Goal: Task Accomplishment & Management: Complete application form

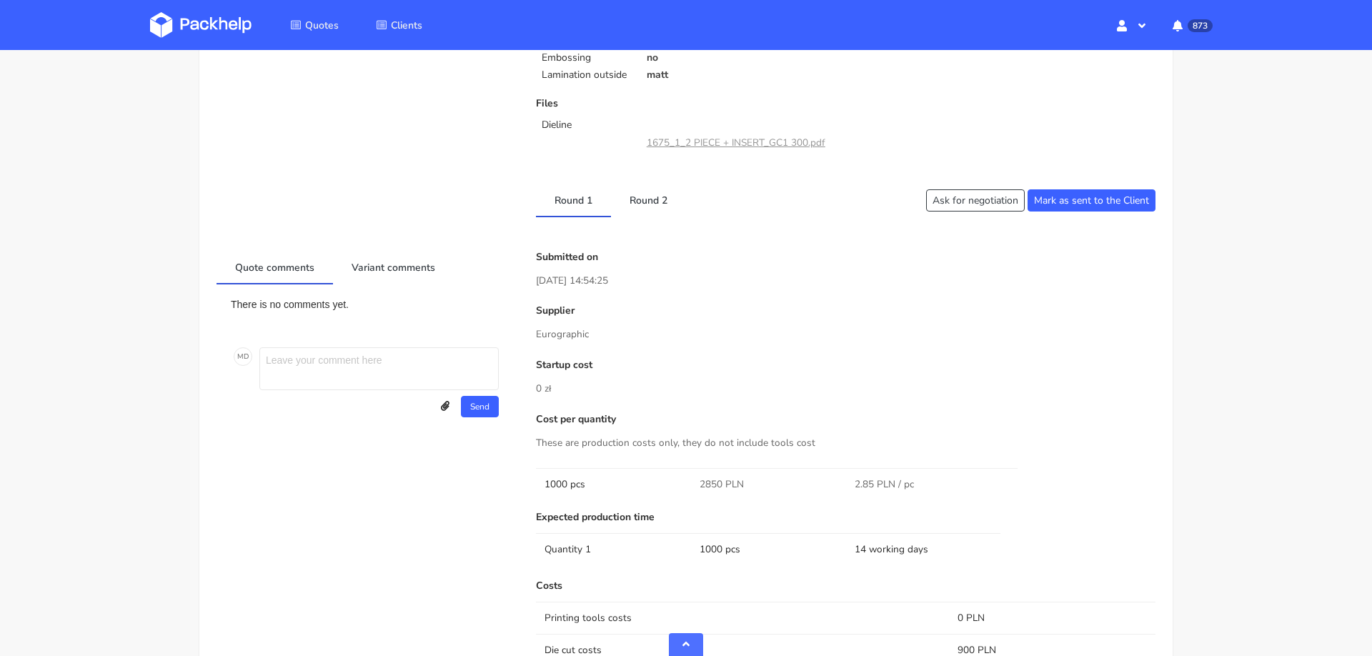
scroll to position [615, 0]
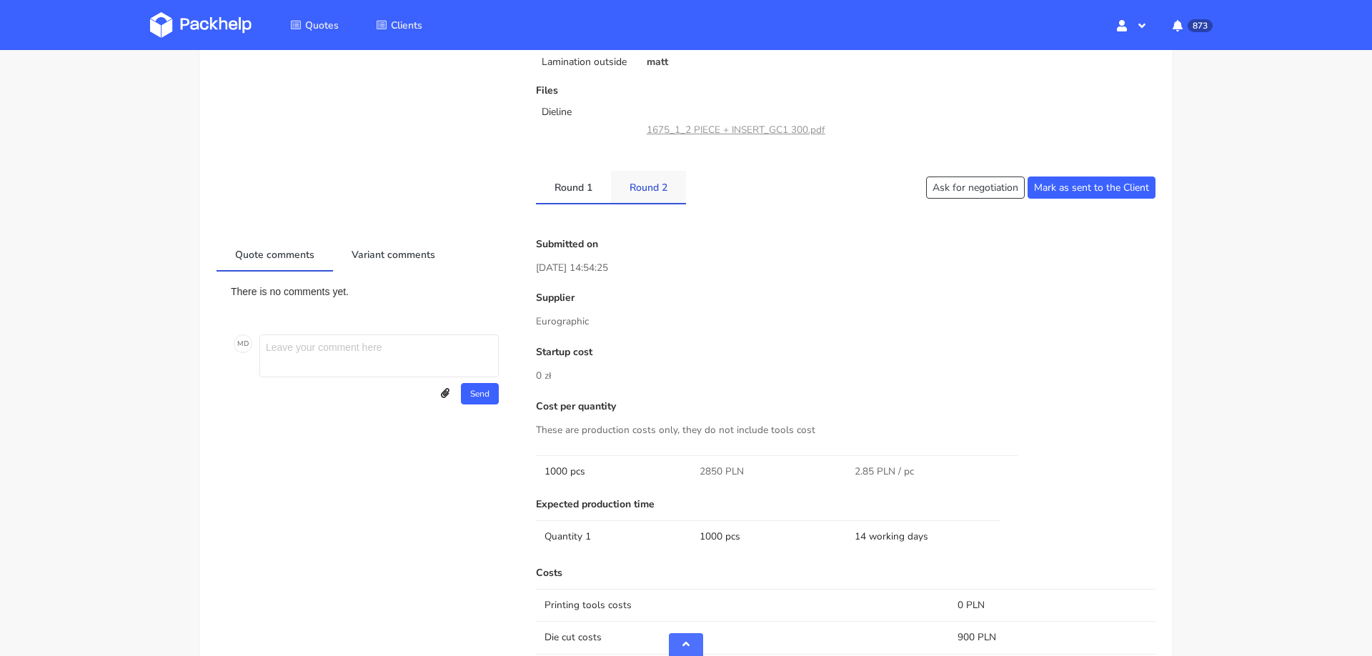
click at [641, 187] on link "Round 2" at bounding box center [648, 186] width 75 height 31
click at [567, 193] on link "Round 1" at bounding box center [573, 186] width 75 height 31
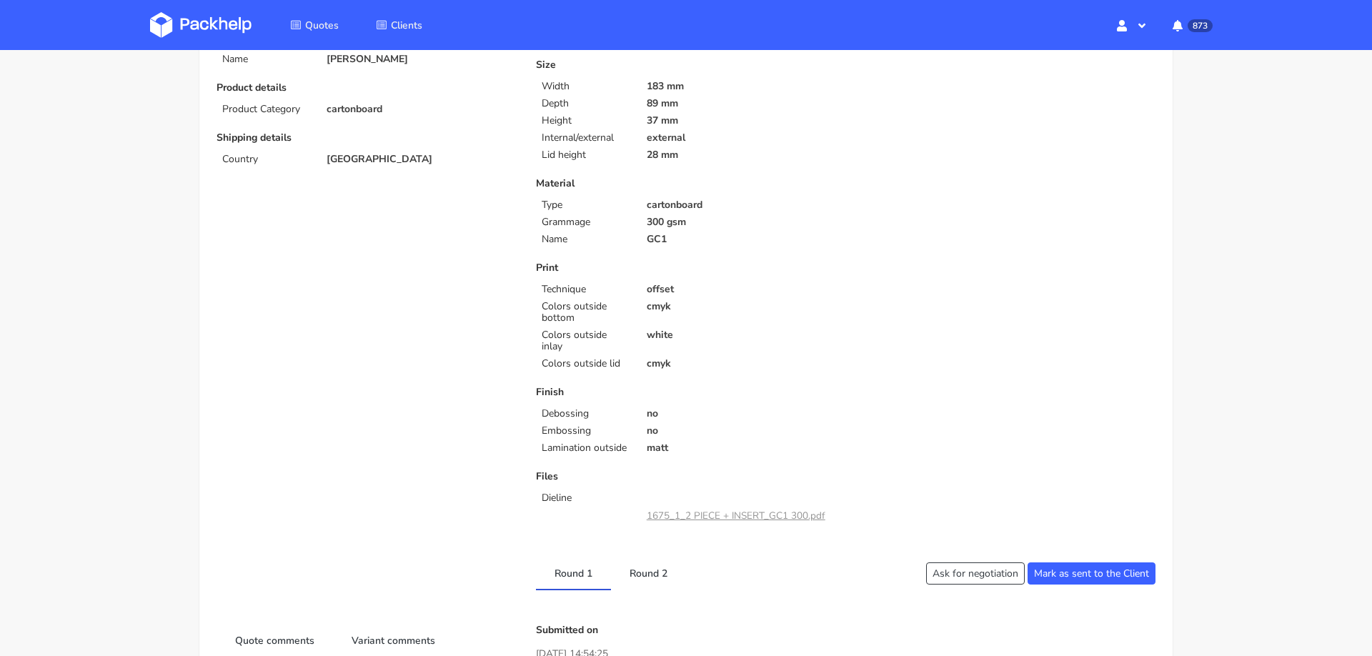
scroll to position [227, 0]
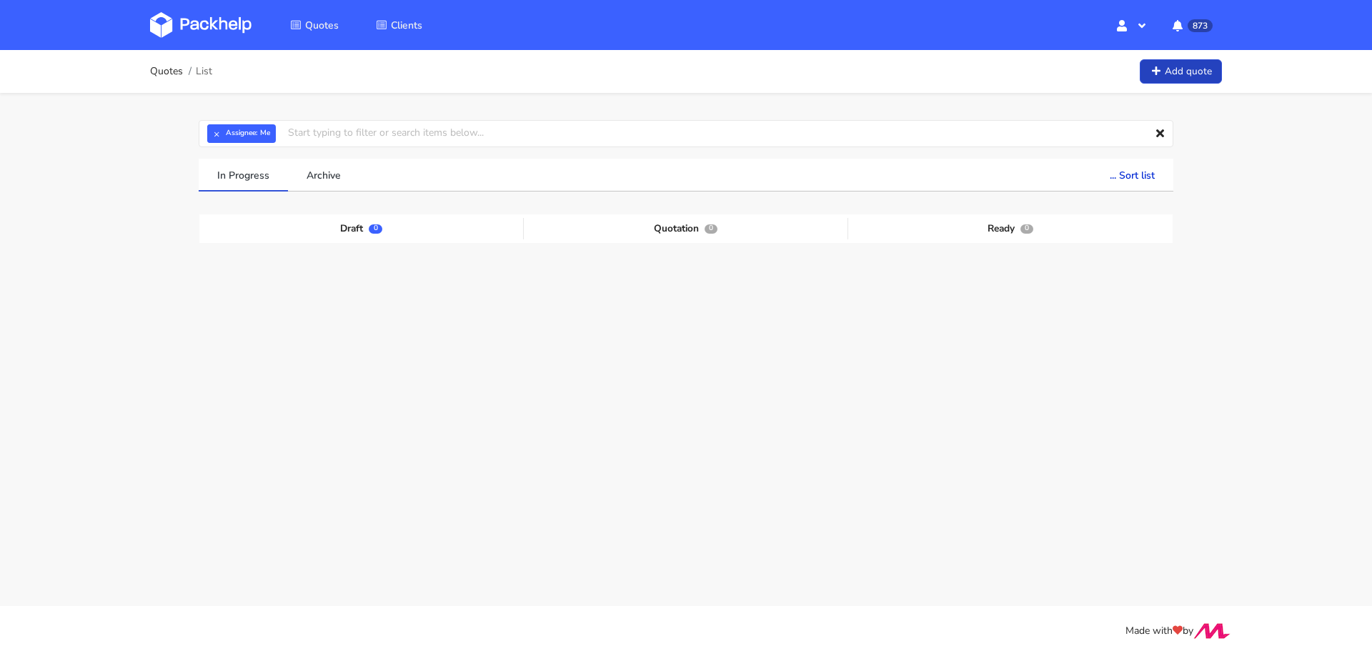
click at [1188, 74] on link "Add quote" at bounding box center [1181, 71] width 82 height 25
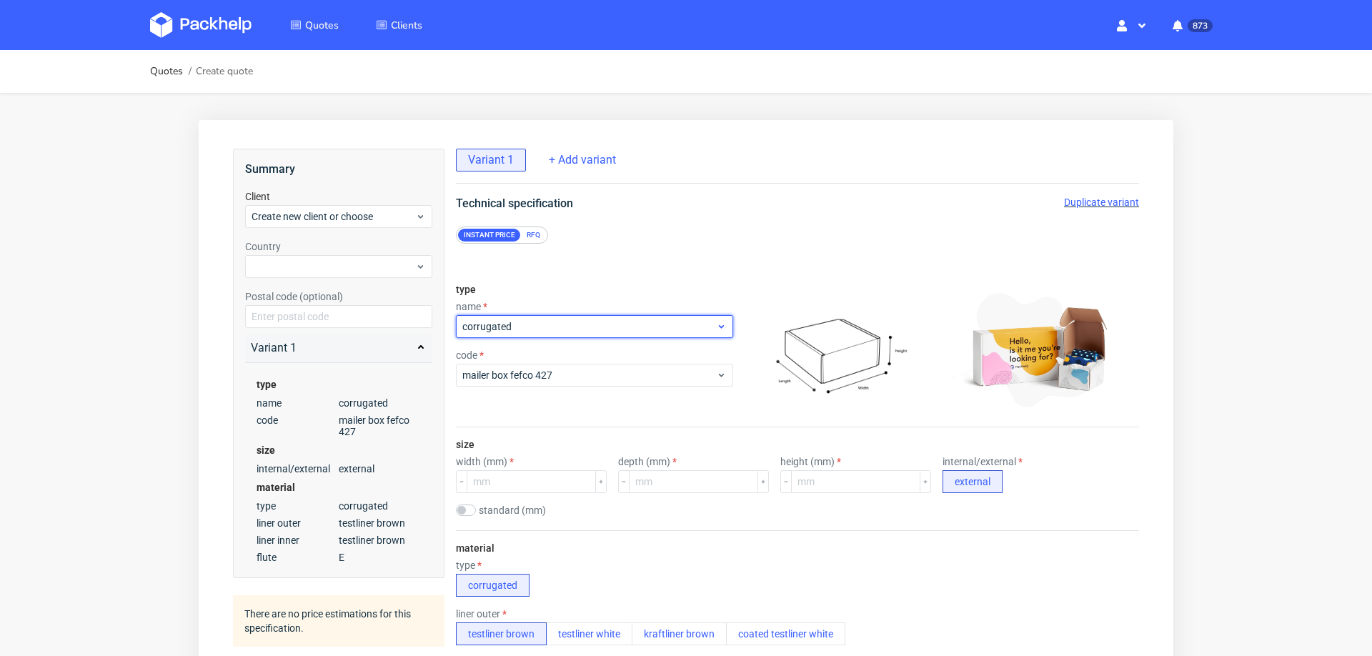
click at [536, 322] on span "corrugated" at bounding box center [589, 327] width 254 height 14
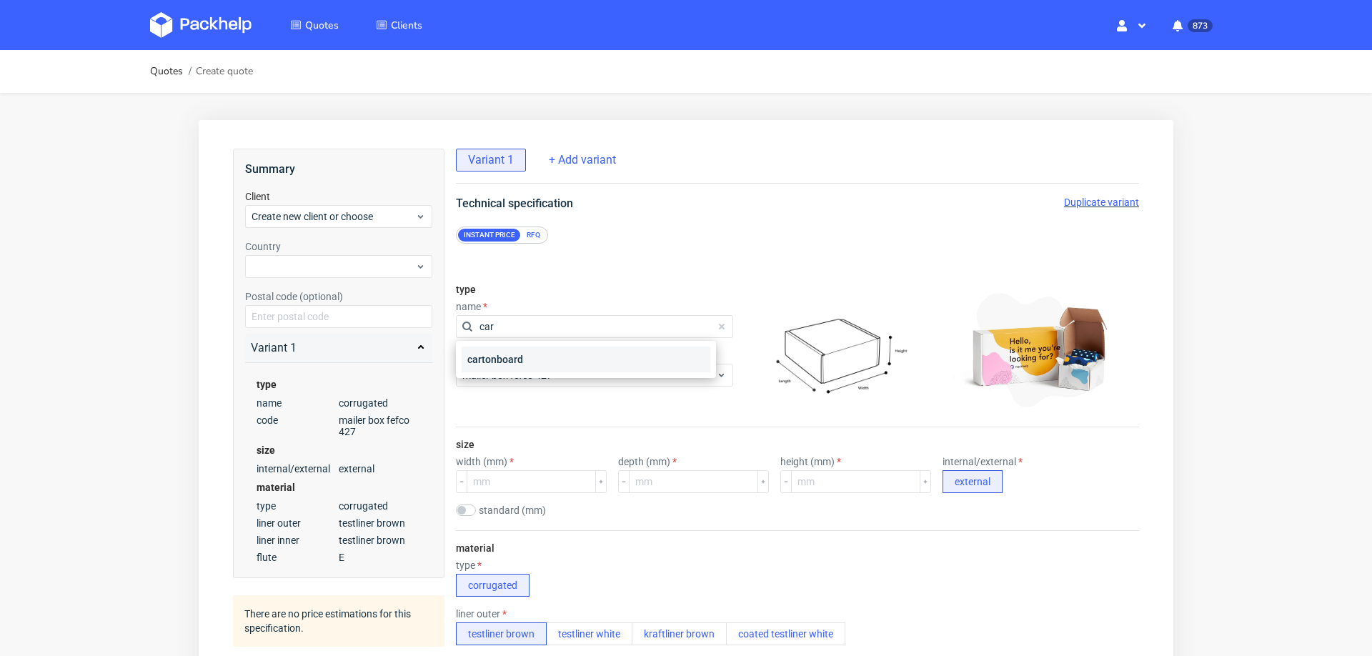
type input "car"
click at [547, 365] on div "cartonboard" at bounding box center [586, 360] width 249 height 26
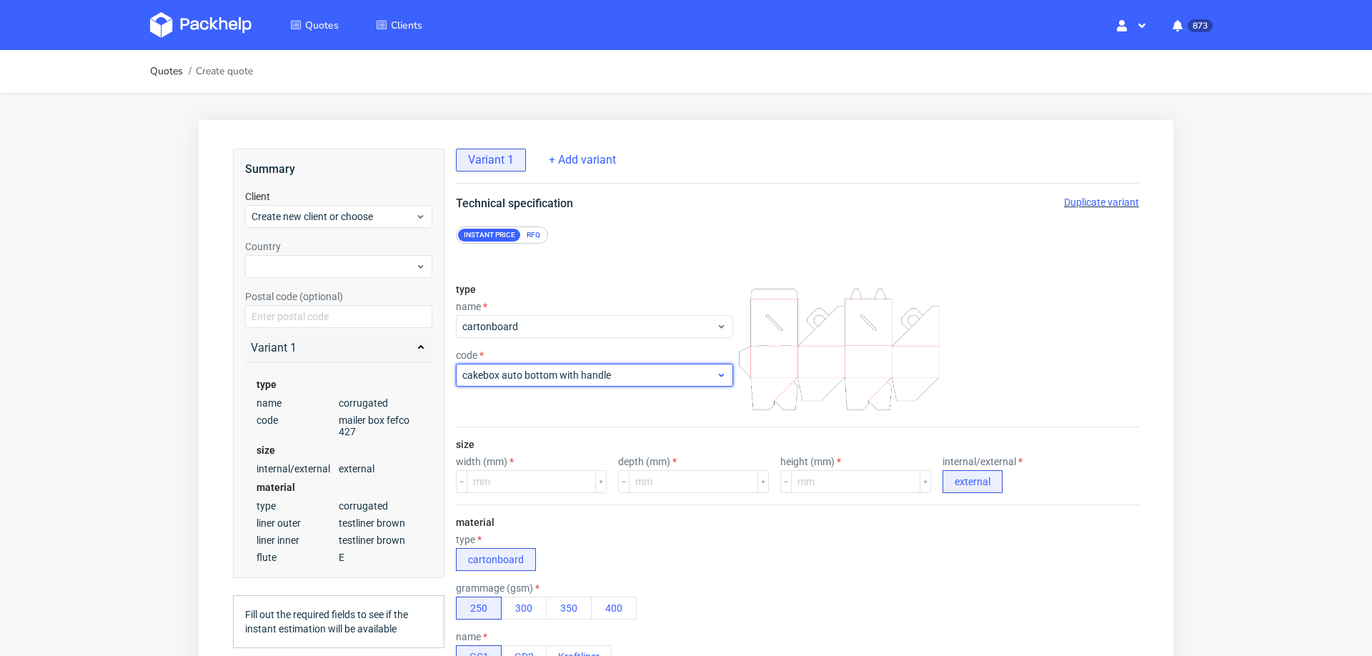
click at [547, 377] on span "cakebox auto bottom with handle" at bounding box center [589, 375] width 254 height 14
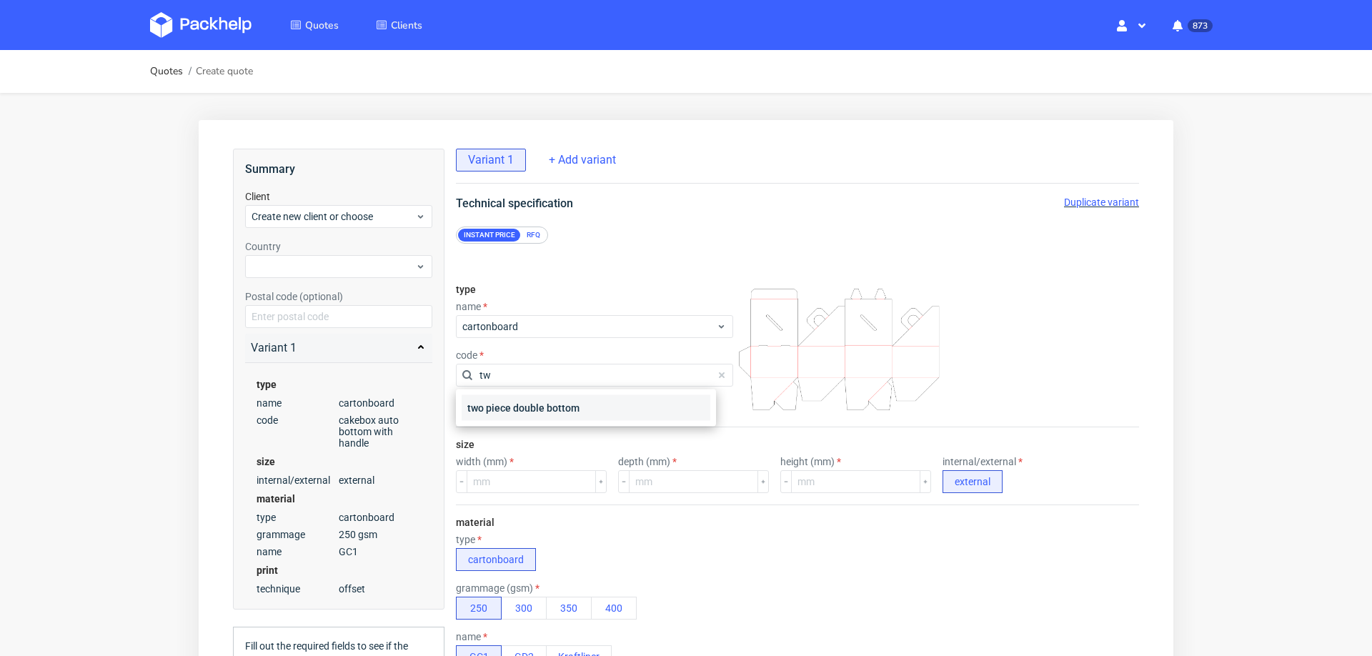
type input "tw"
click at [553, 405] on div "two piece double bottom" at bounding box center [586, 408] width 249 height 26
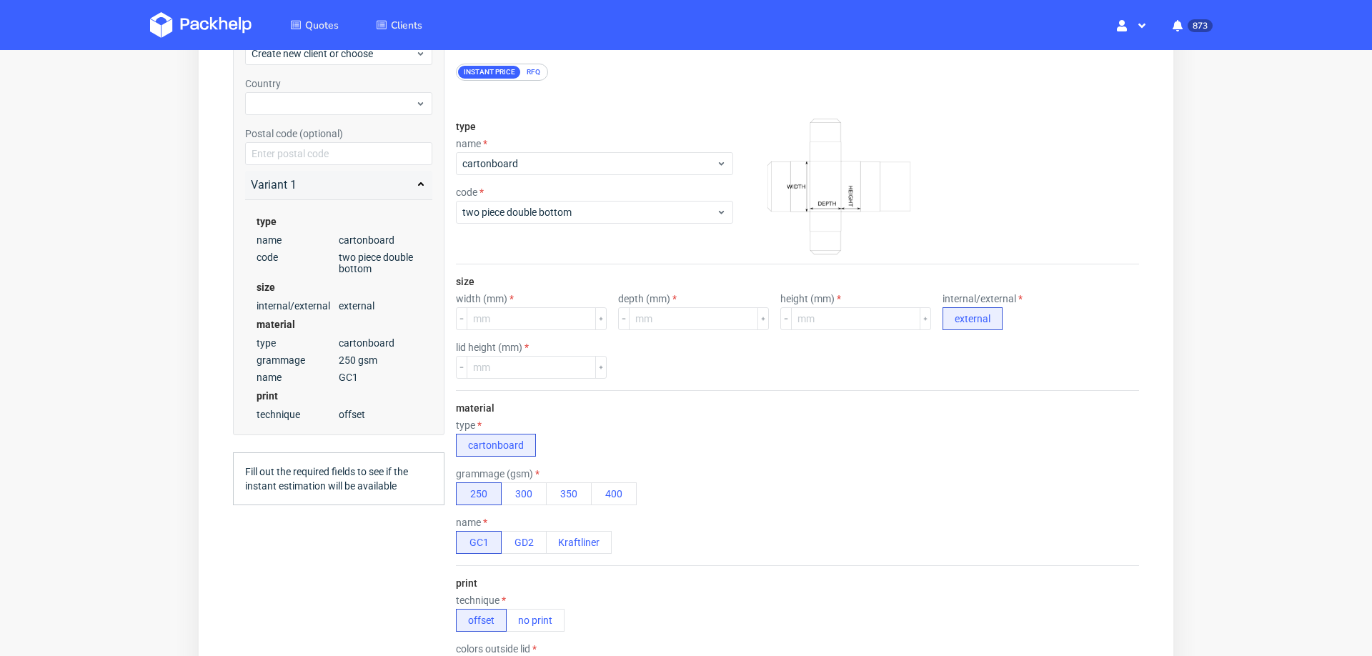
scroll to position [108, 0]
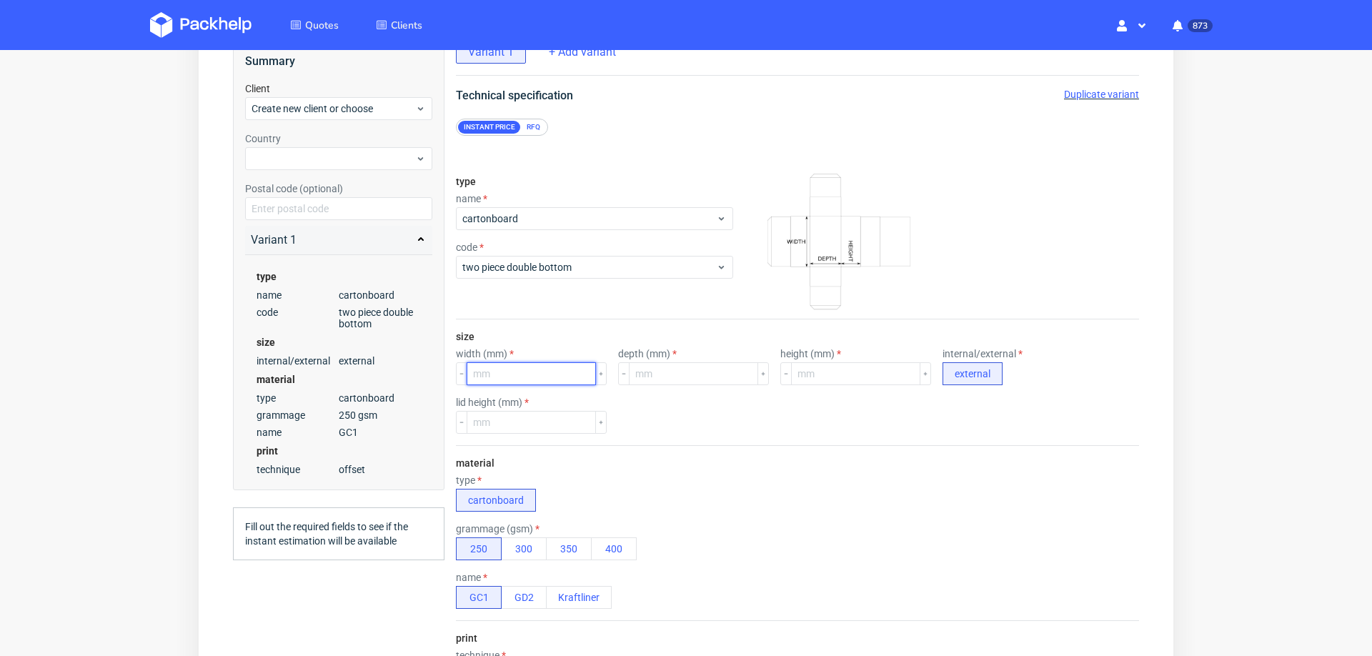
click at [545, 362] on input "number" at bounding box center [531, 373] width 129 height 23
type input "80"
click at [656, 367] on input "number" at bounding box center [693, 373] width 129 height 23
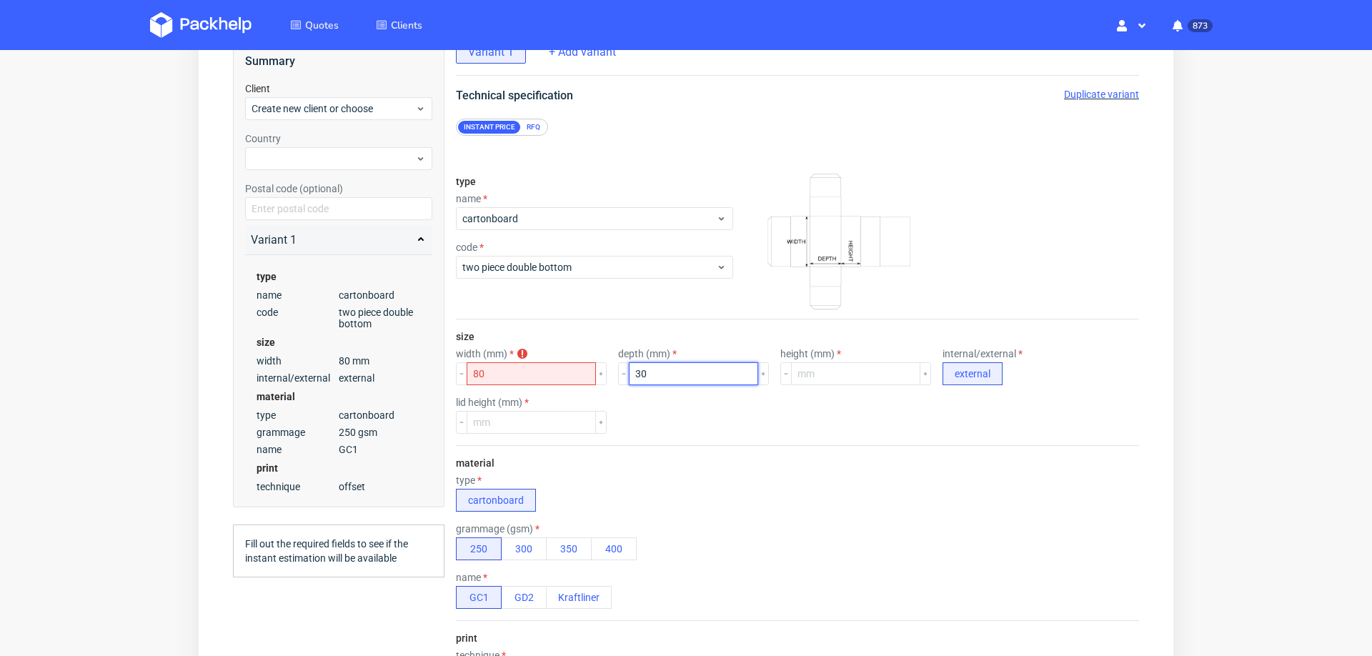
type input "3"
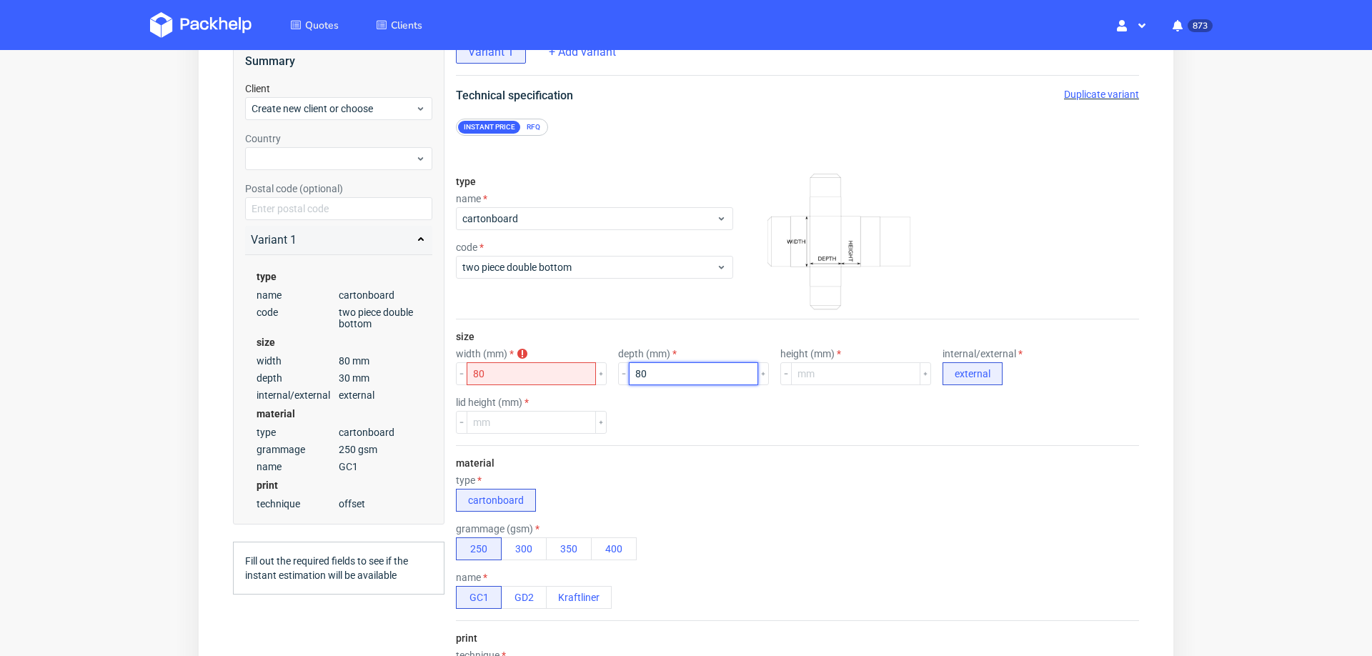
type input "80"
click at [807, 370] on input "number" at bounding box center [855, 373] width 129 height 23
type input "29"
click at [529, 420] on input "number" at bounding box center [531, 422] width 129 height 23
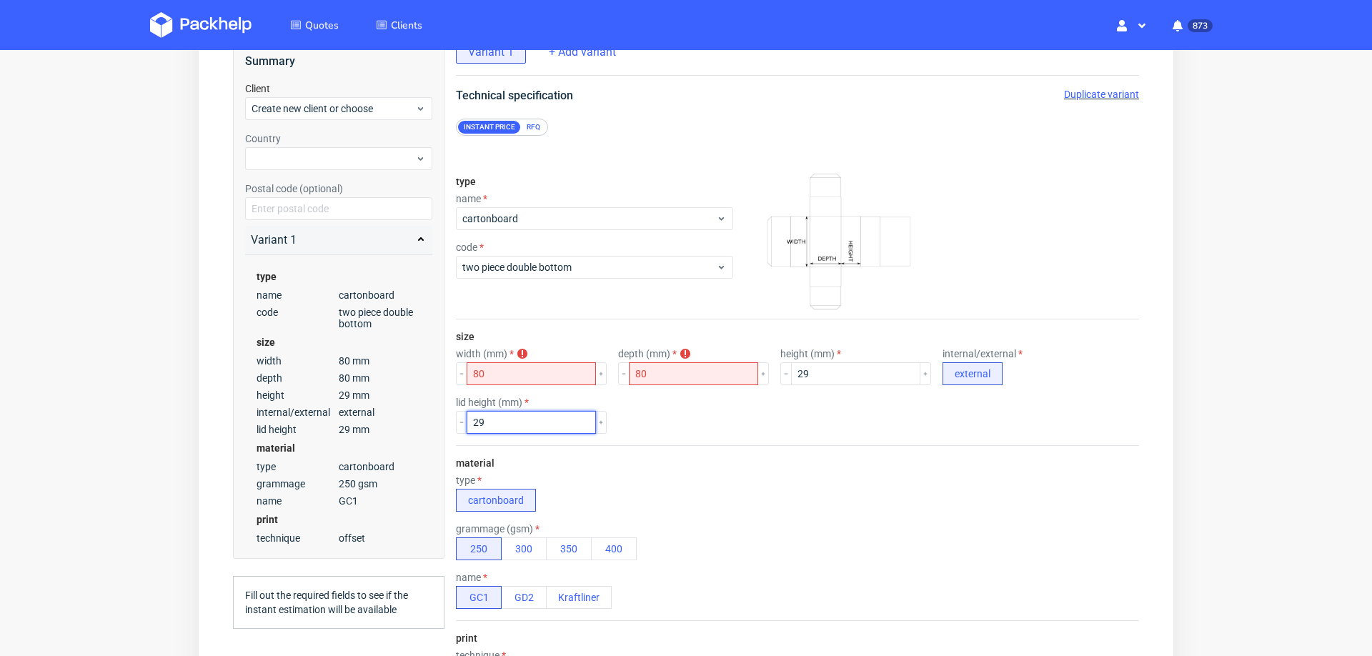
type input "29"
drag, startPoint x: 545, startPoint y: 362, endPoint x: 524, endPoint y: 367, distance: 22.0
click at [524, 367] on input "80" at bounding box center [531, 373] width 129 height 23
drag, startPoint x: 524, startPoint y: 367, endPoint x: 523, endPoint y: 347, distance: 20.0
click at [523, 349] on use at bounding box center [522, 354] width 10 height 10
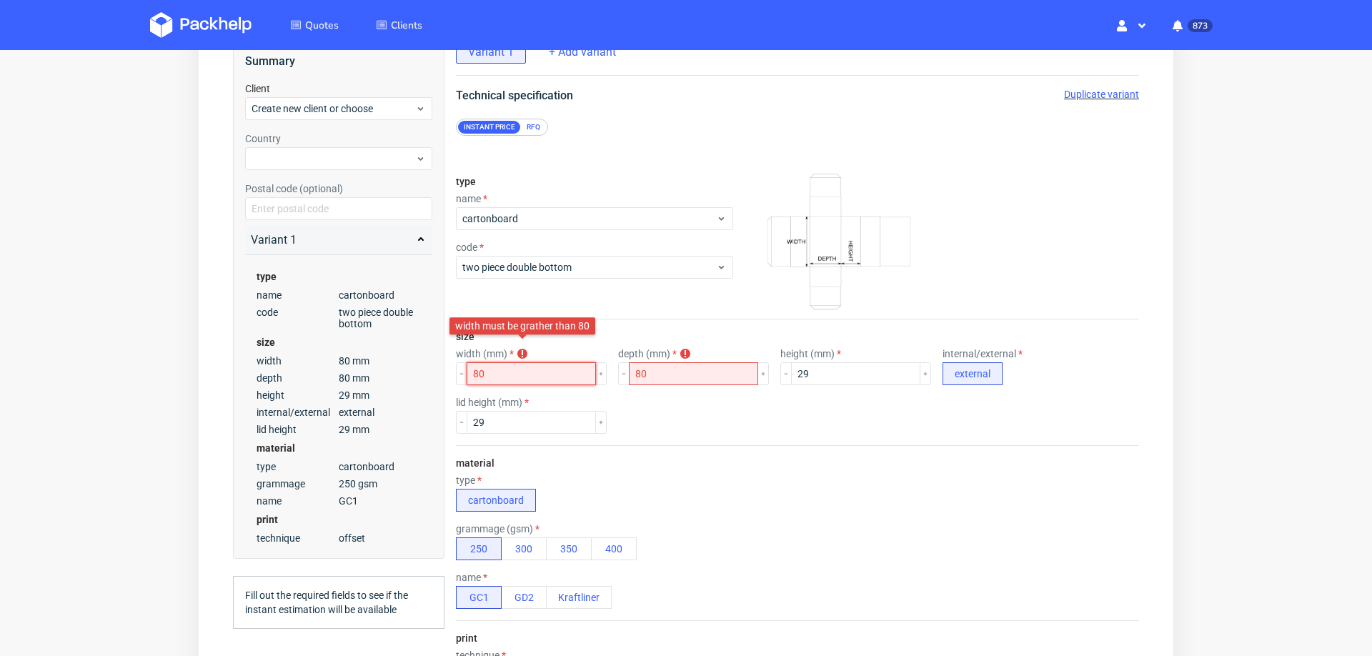
click at [517, 366] on input "80" at bounding box center [531, 373] width 129 height 23
type input "81"
drag, startPoint x: 523, startPoint y: 347, endPoint x: 644, endPoint y: 424, distance: 143.0
click at [644, 424] on div "lid height (mm) 29" at bounding box center [797, 415] width 683 height 37
drag, startPoint x: 644, startPoint y: 424, endPoint x: 658, endPoint y: 363, distance: 62.4
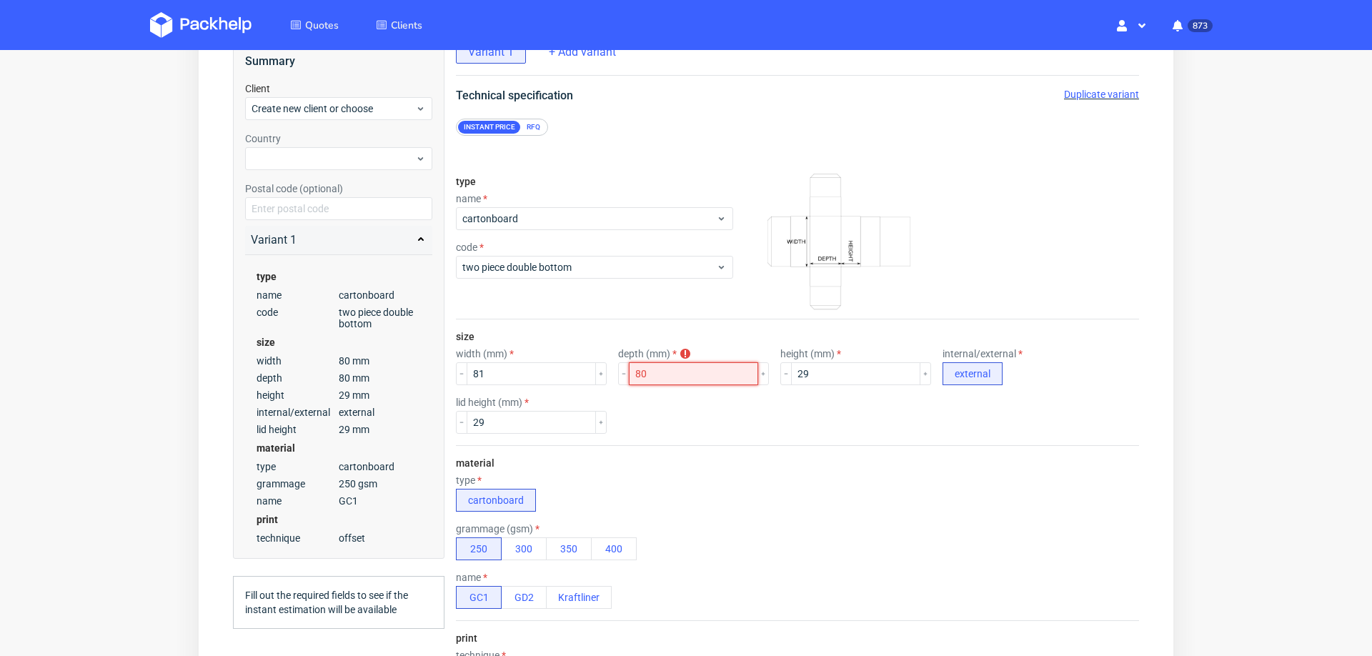
click at [658, 363] on input "80" at bounding box center [693, 373] width 129 height 23
type input "81"
drag, startPoint x: 658, startPoint y: 363, endPoint x: 675, endPoint y: 417, distance: 57.0
click at [675, 417] on div "lid height (mm) 29" at bounding box center [797, 415] width 683 height 37
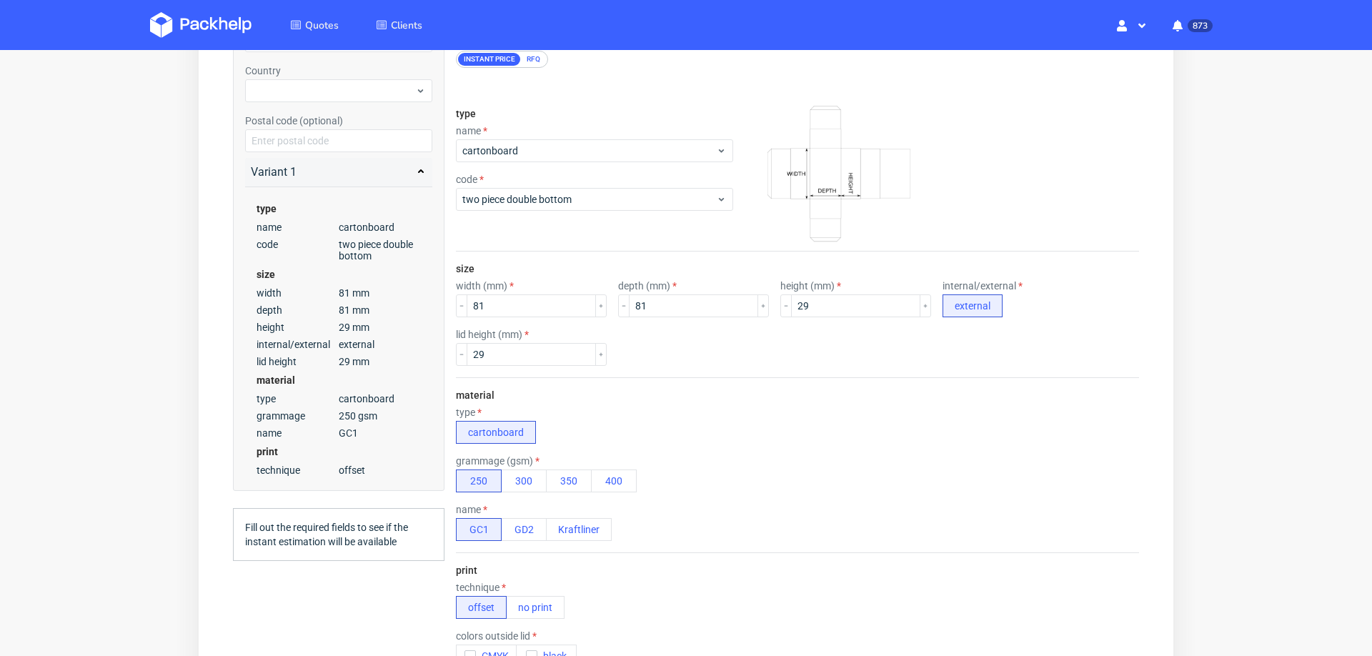
scroll to position [202, 0]
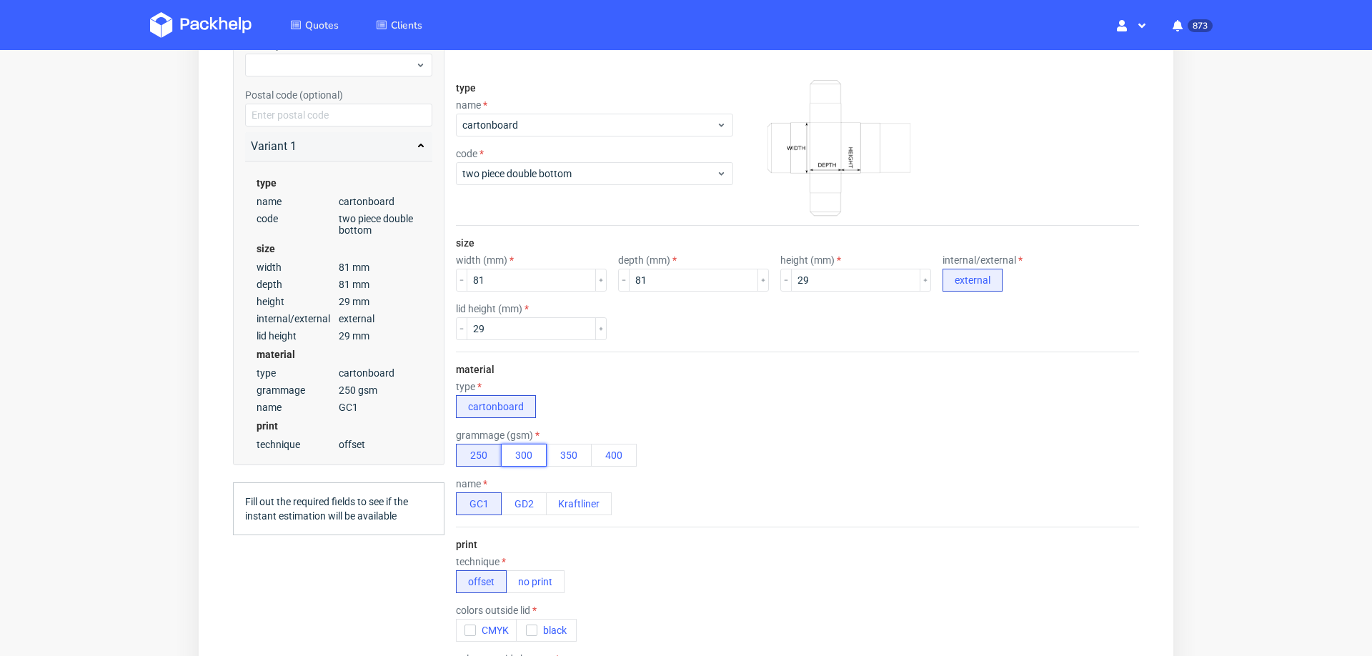
click at [526, 447] on button "300" at bounding box center [524, 455] width 46 height 23
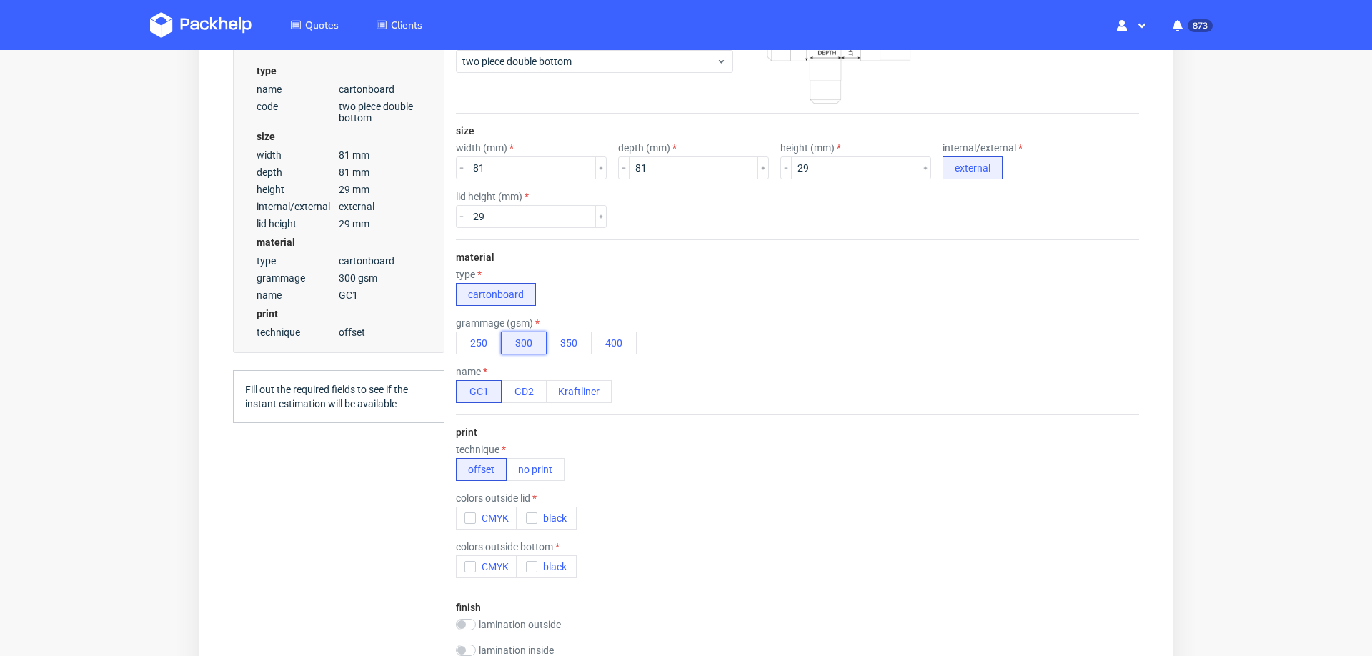
scroll to position [418, 0]
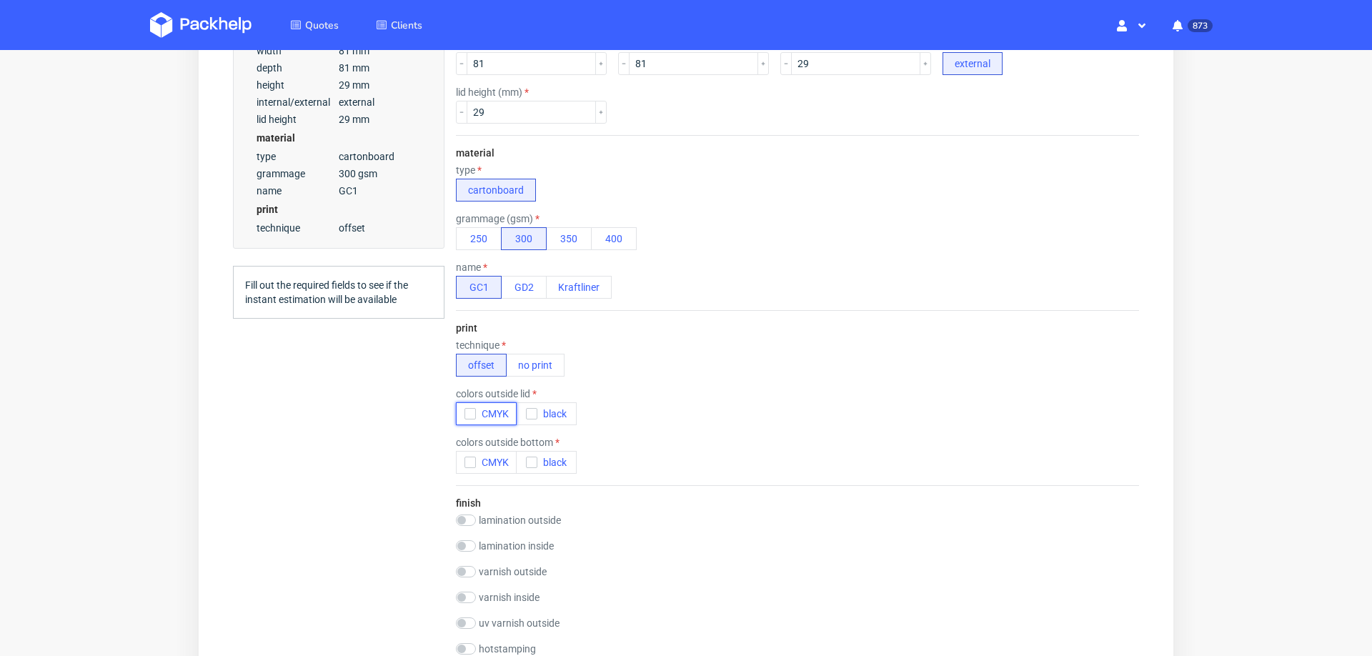
click at [468, 409] on icon "button" at bounding box center [470, 414] width 10 height 10
click at [593, 289] on button "Kraftliner" at bounding box center [579, 287] width 66 height 23
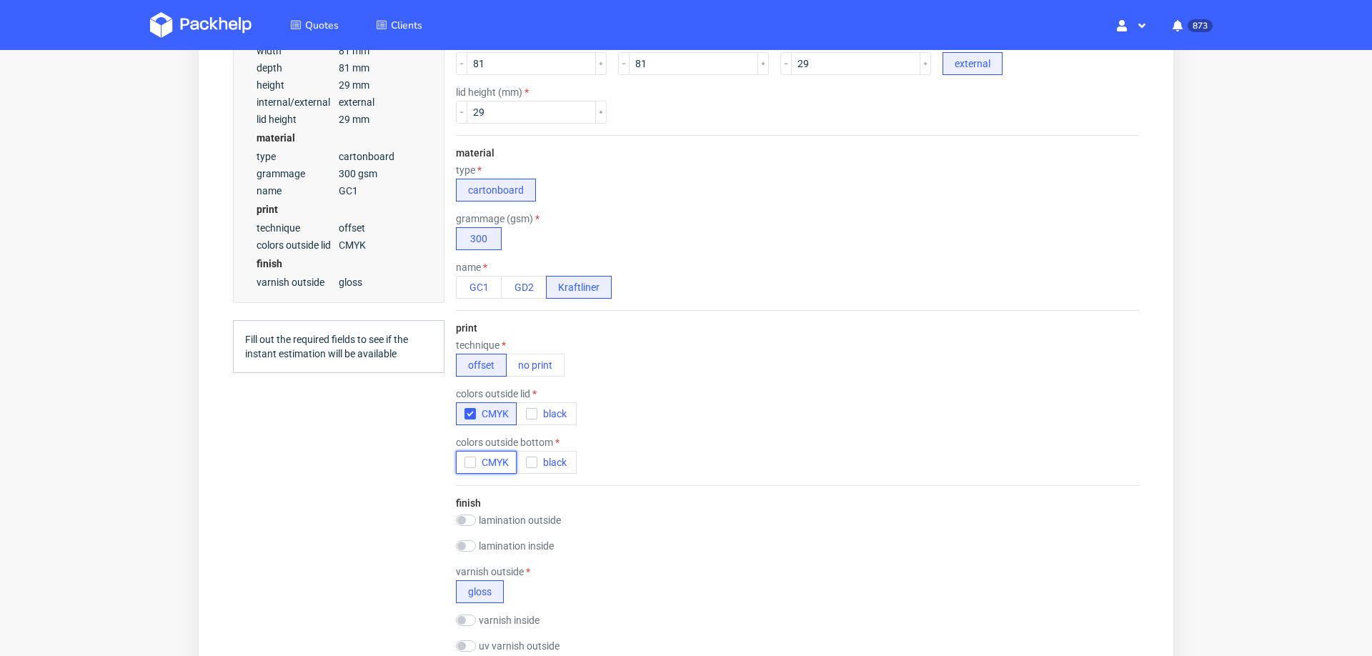
click at [470, 460] on icon "button" at bounding box center [470, 462] width 10 height 10
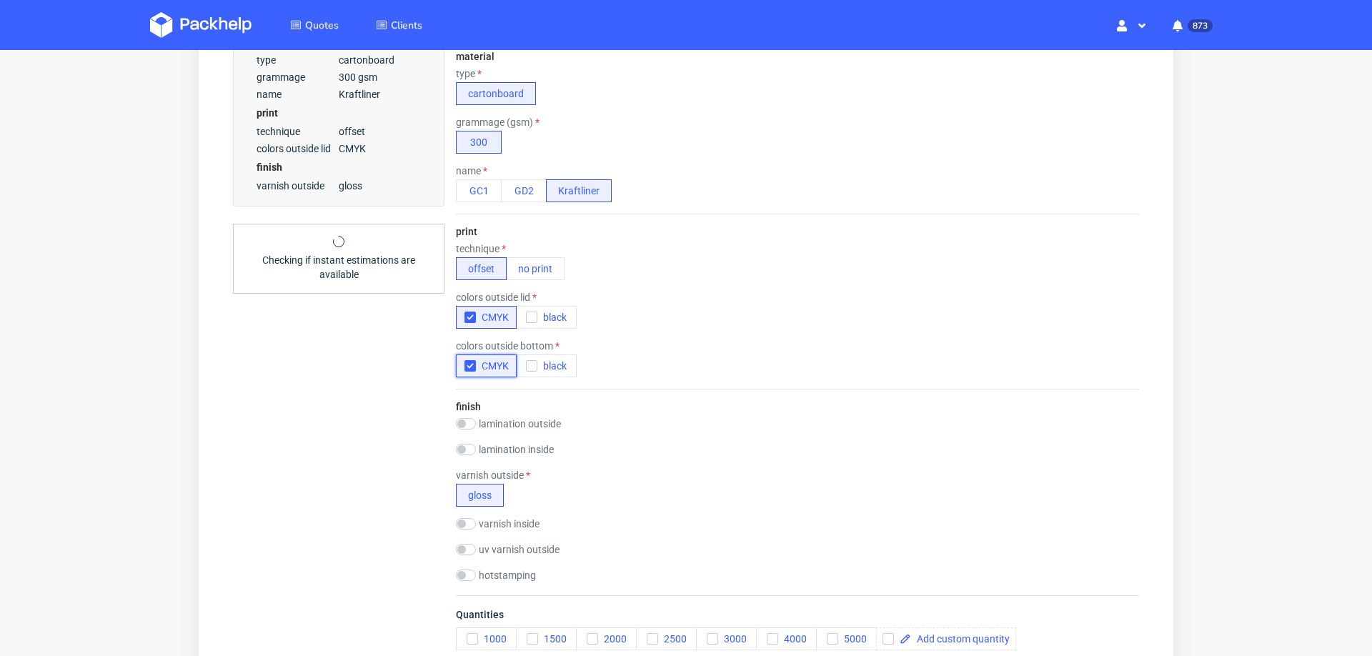
scroll to position [513, 0]
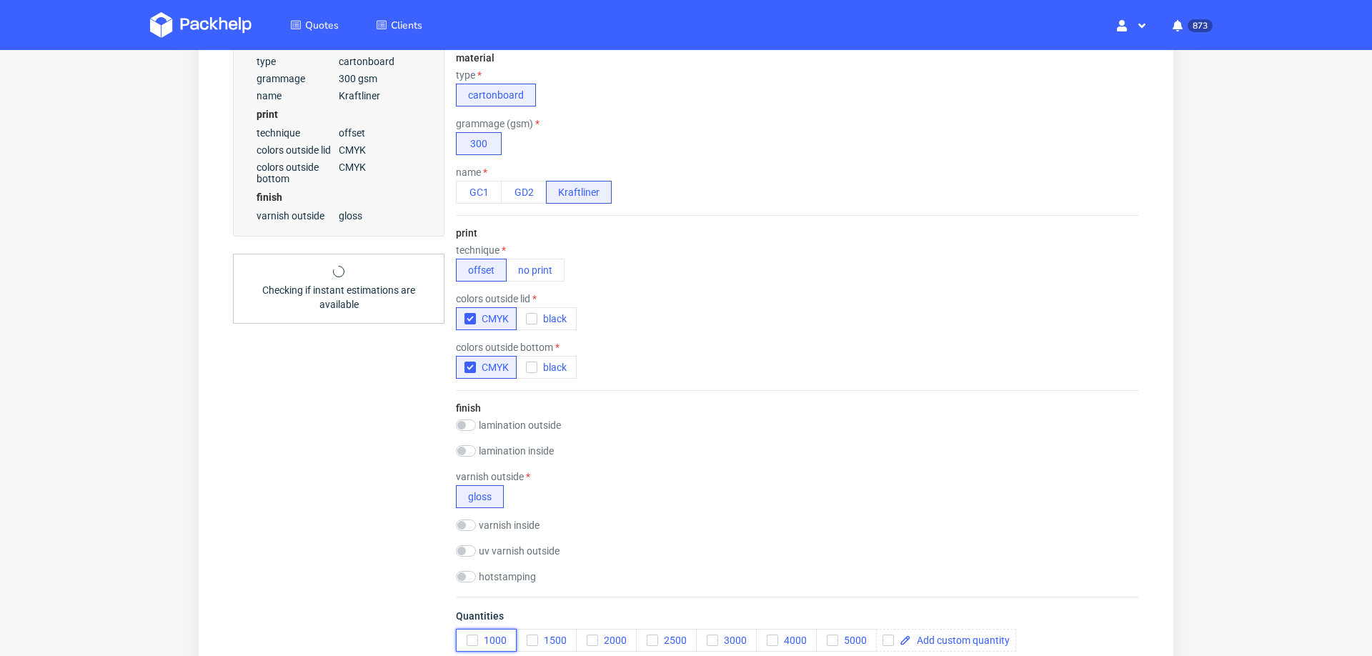
click at [472, 638] on use "button" at bounding box center [472, 640] width 6 height 5
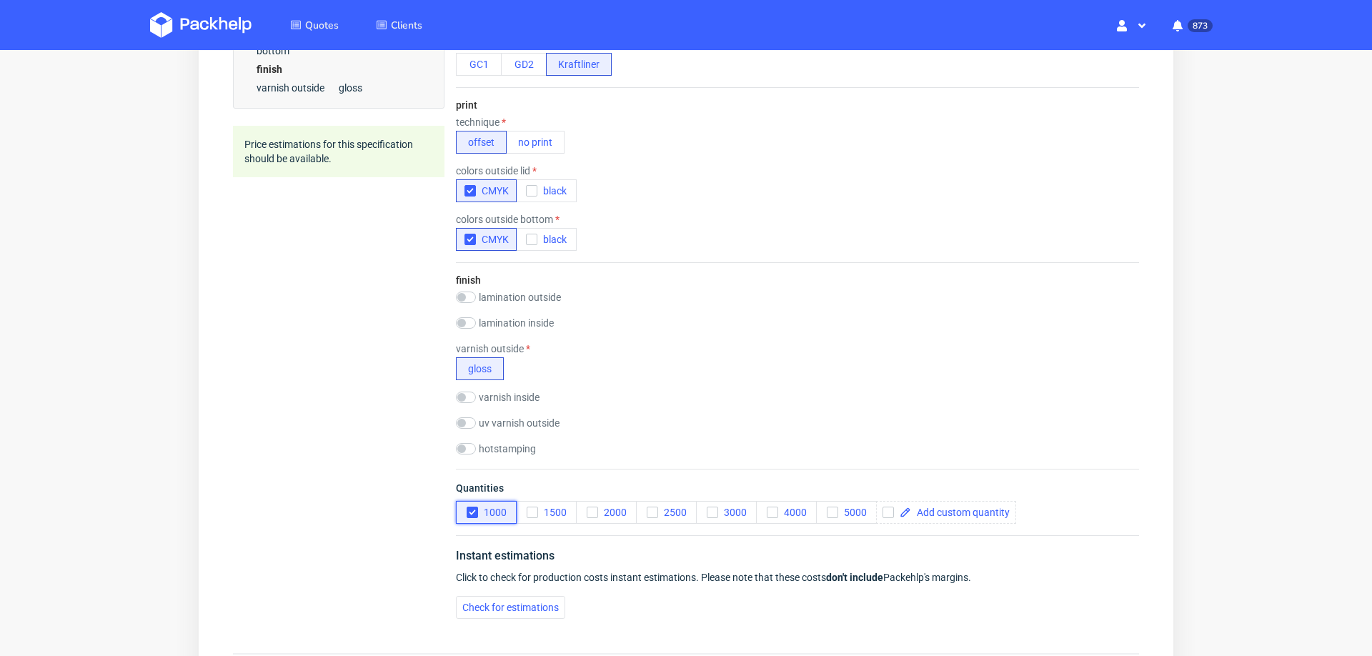
scroll to position [643, 0]
click at [530, 600] on span "Check for estimations" at bounding box center [510, 605] width 96 height 10
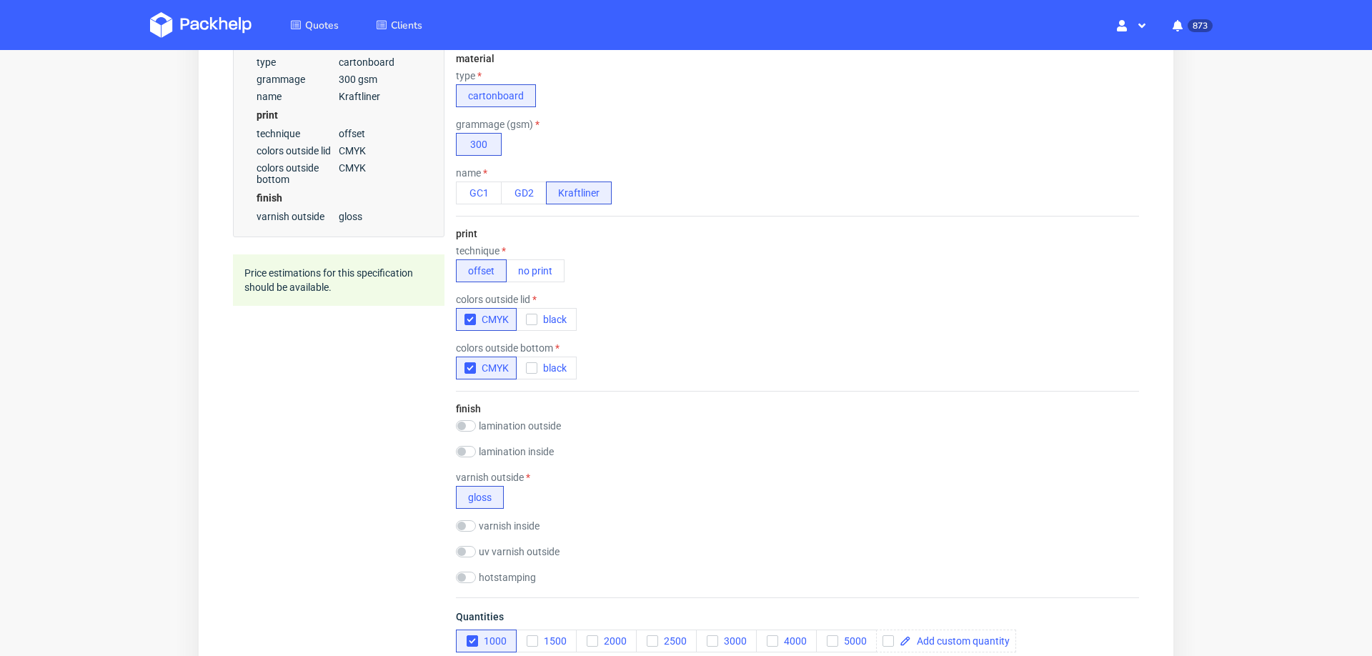
scroll to position [505, 0]
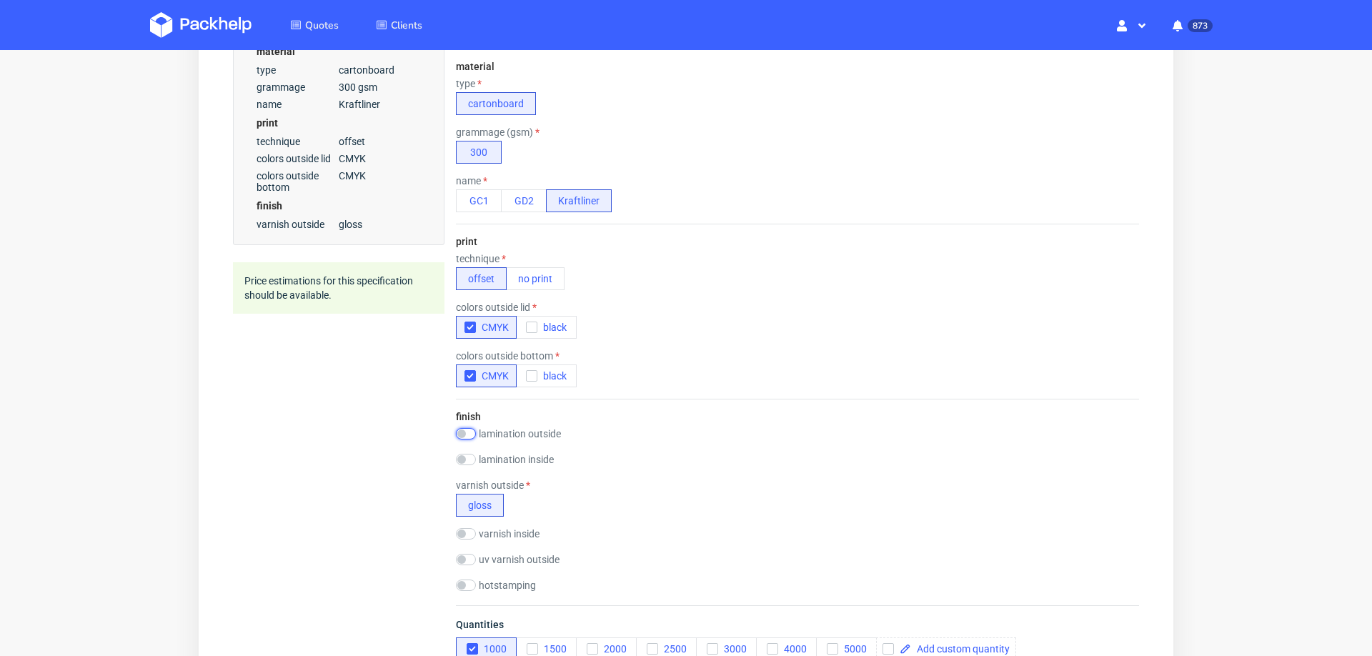
click at [471, 432] on input "checkbox" at bounding box center [466, 433] width 20 height 11
checkbox input "true"
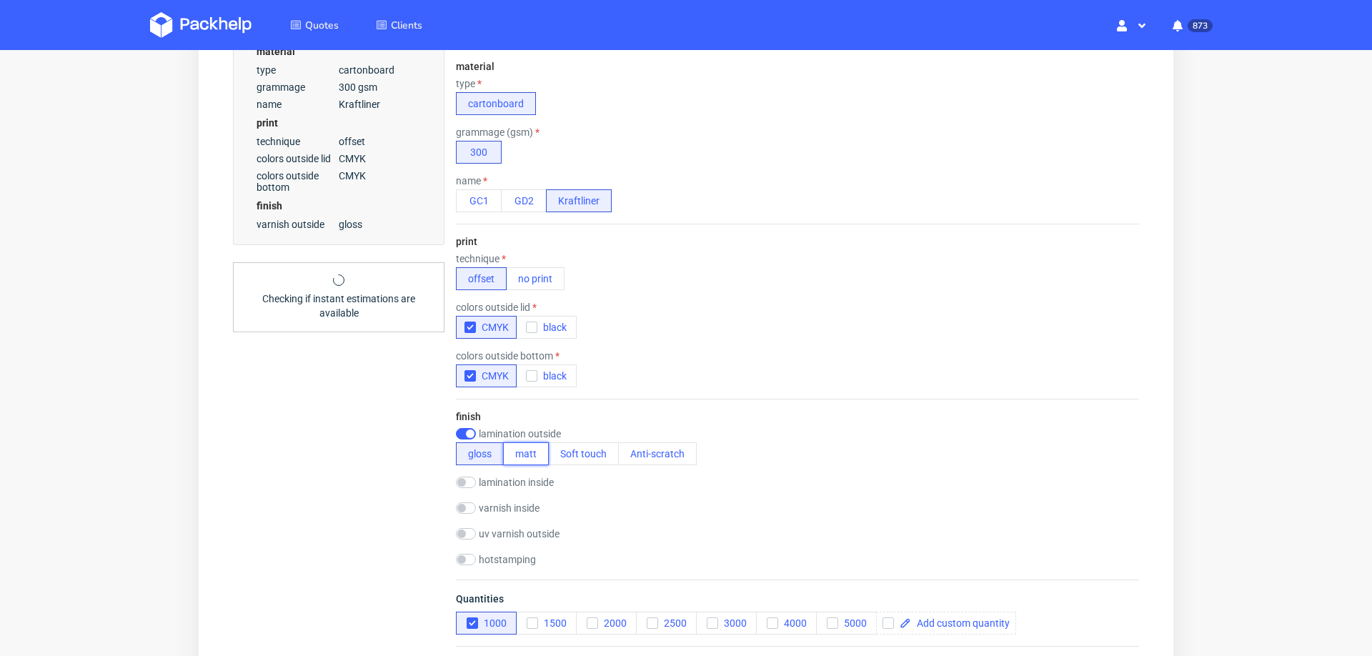
click at [517, 455] on button "matt" at bounding box center [526, 453] width 46 height 23
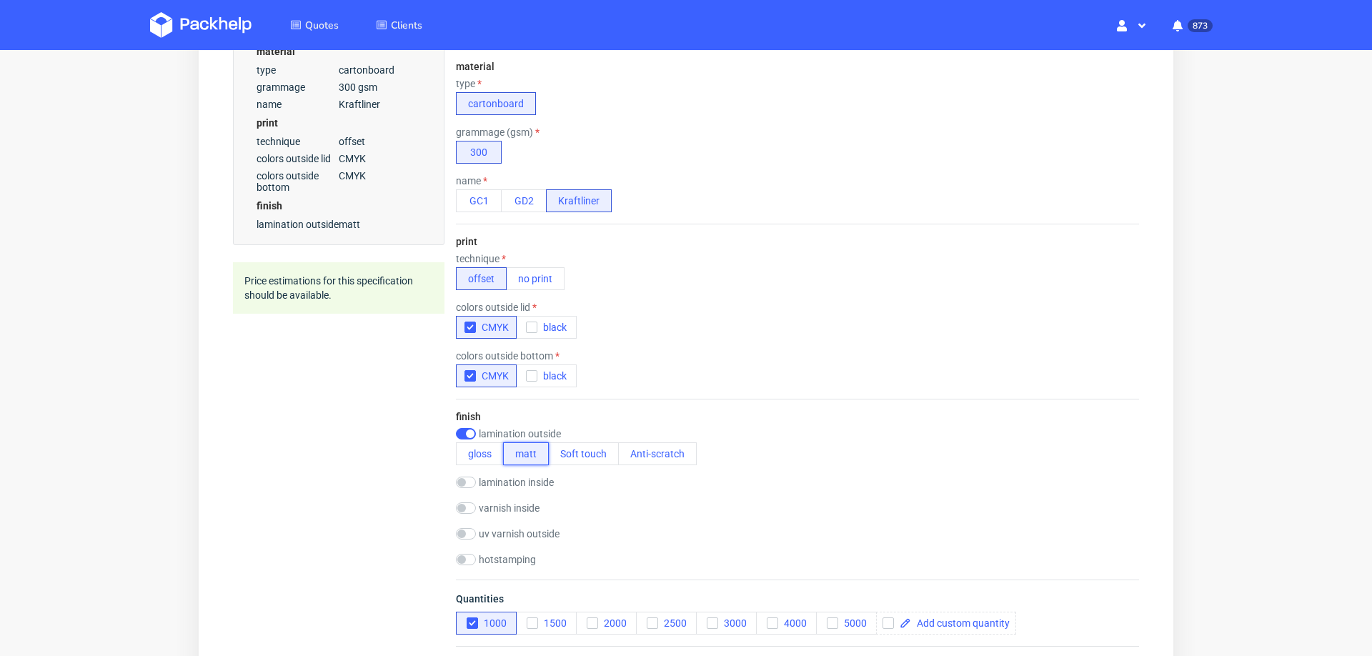
scroll to position [6, 0]
click at [752, 437] on div "lamination outside gloss matt Soft touch Anti-scratch" at bounding box center [797, 446] width 683 height 37
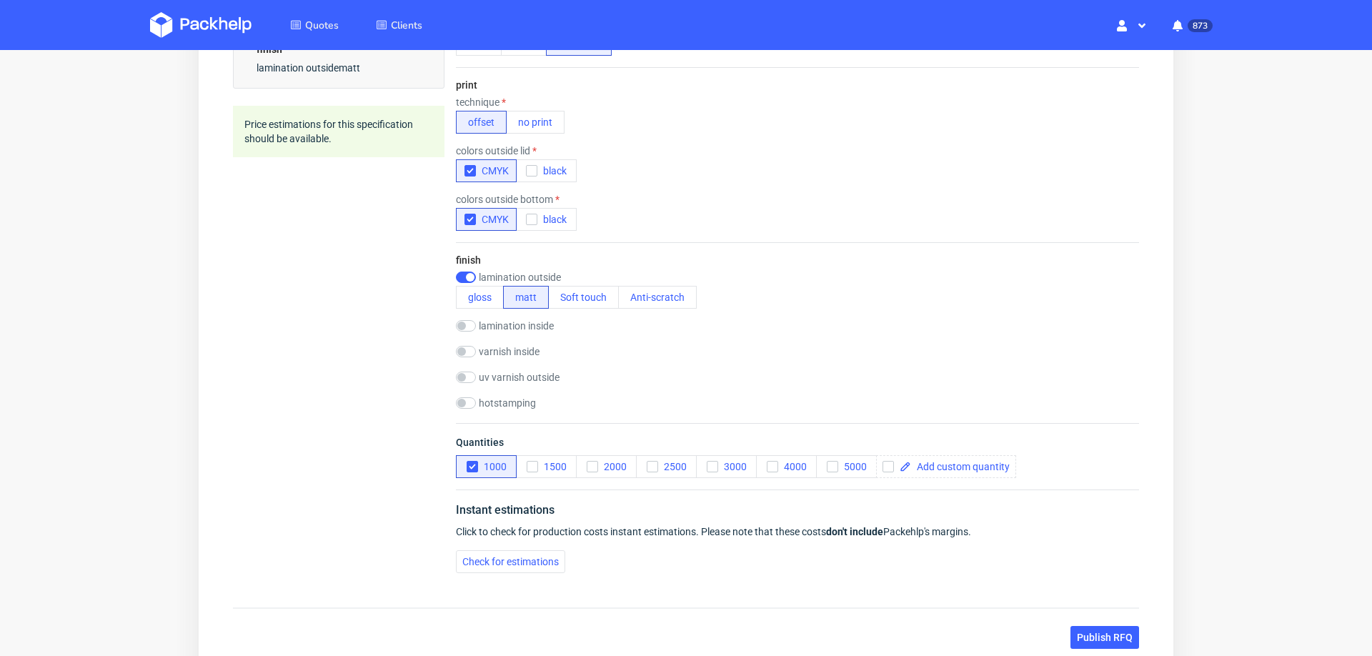
scroll to position [767, 0]
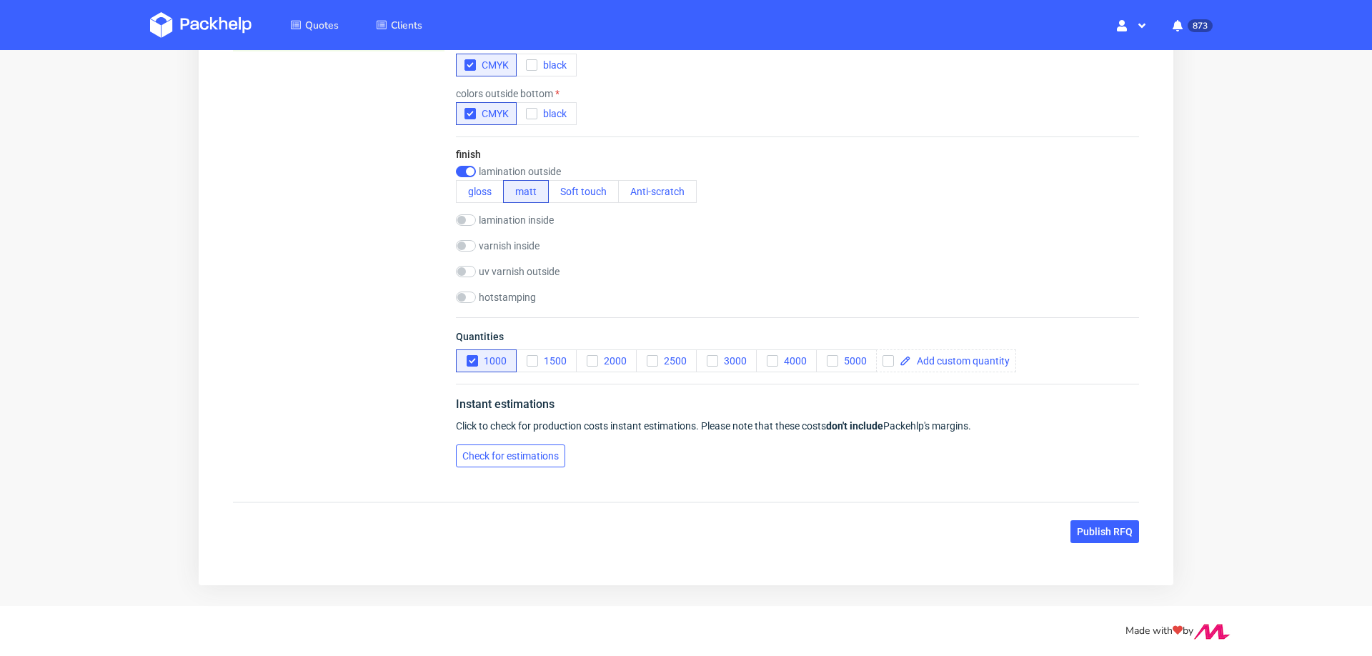
click at [482, 451] on span "Check for estimations" at bounding box center [510, 456] width 96 height 10
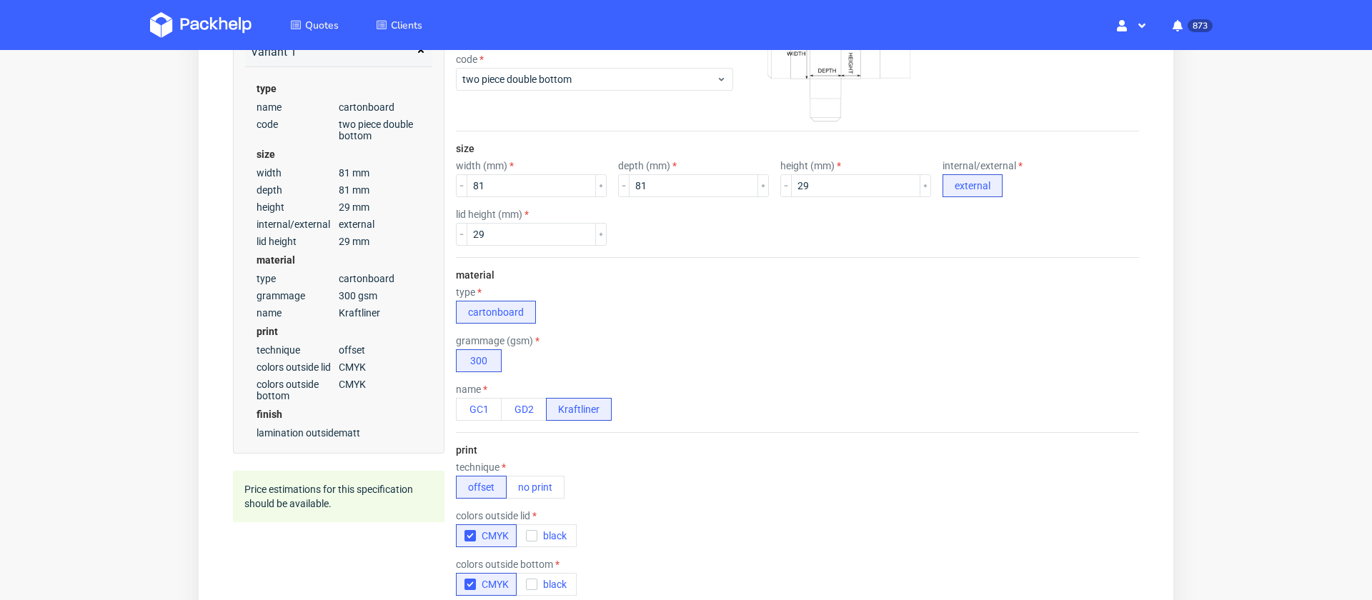
scroll to position [0, 0]
click at [933, 287] on div "type cartonboard" at bounding box center [797, 305] width 683 height 37
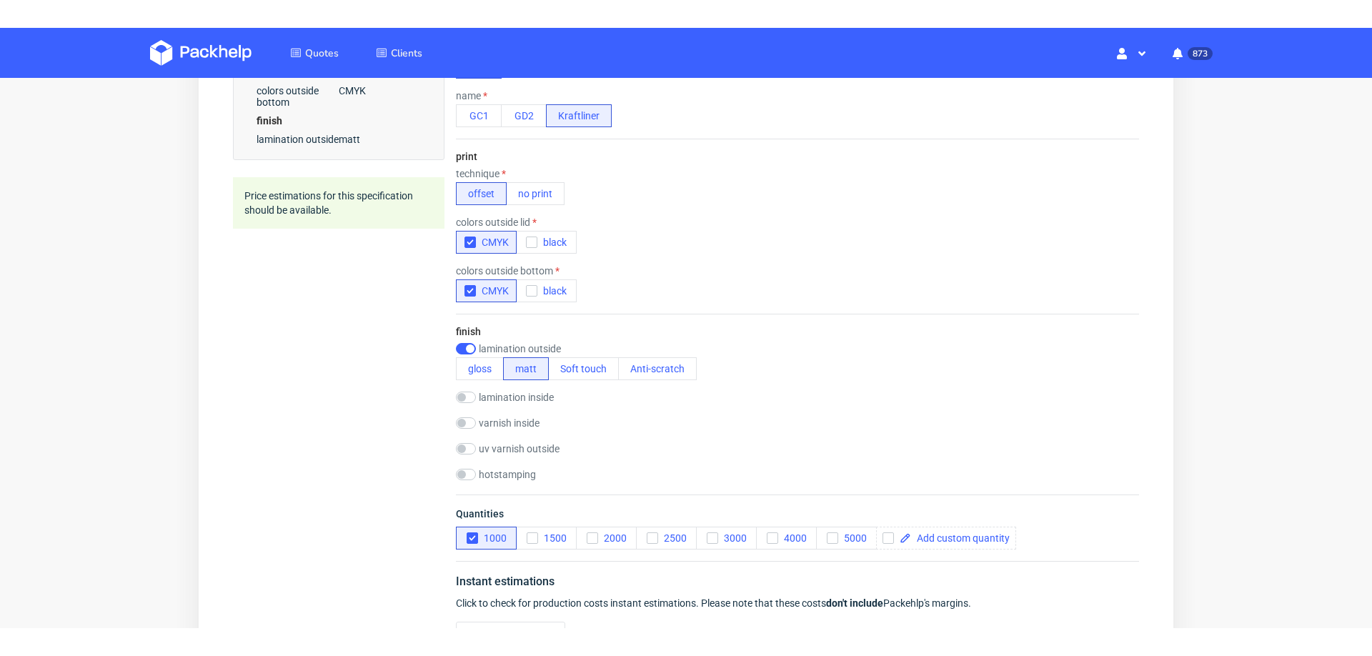
scroll to position [617, 0]
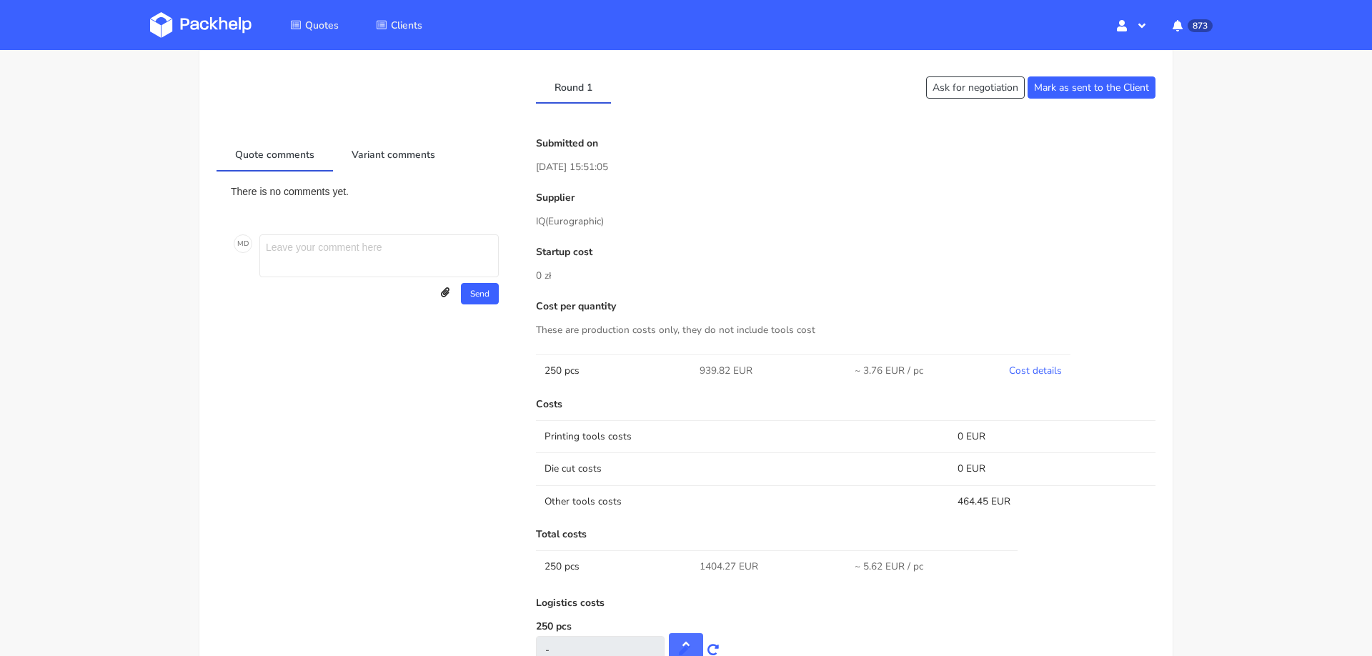
scroll to position [730, 0]
click at [1042, 373] on link "Cost details" at bounding box center [1035, 373] width 53 height 14
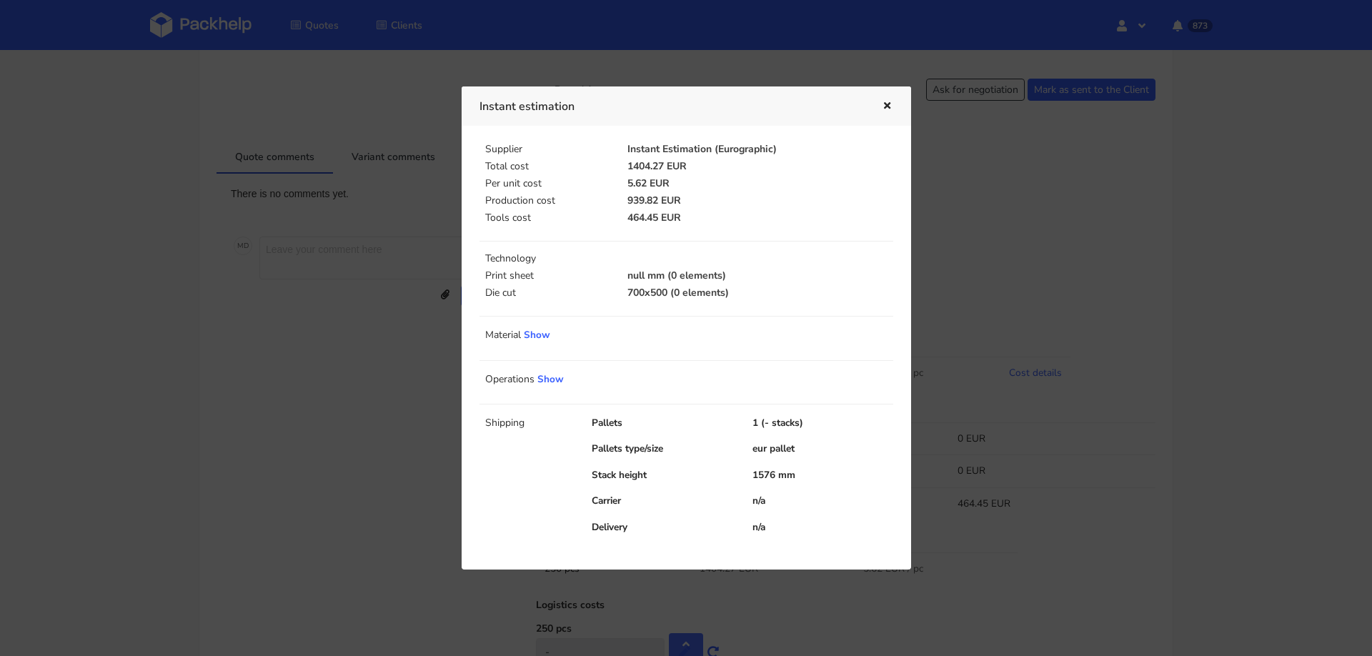
click at [974, 452] on div at bounding box center [686, 328] width 1372 height 656
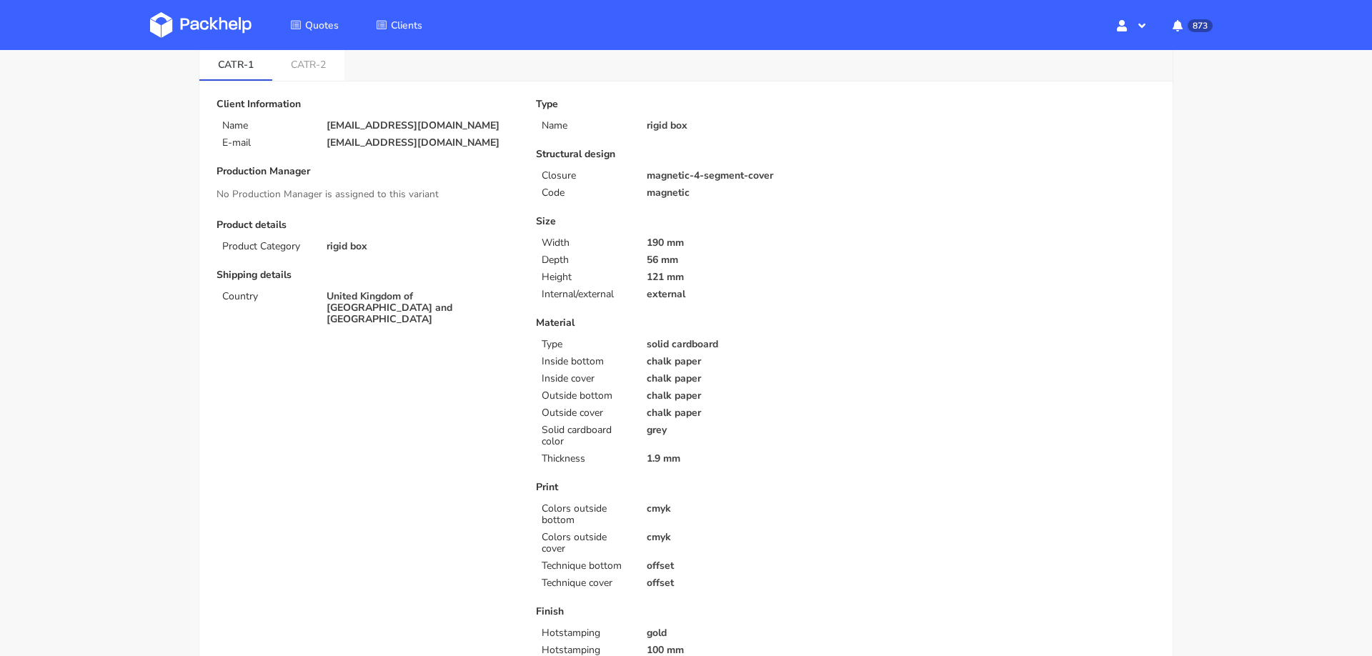
scroll to position [0, 0]
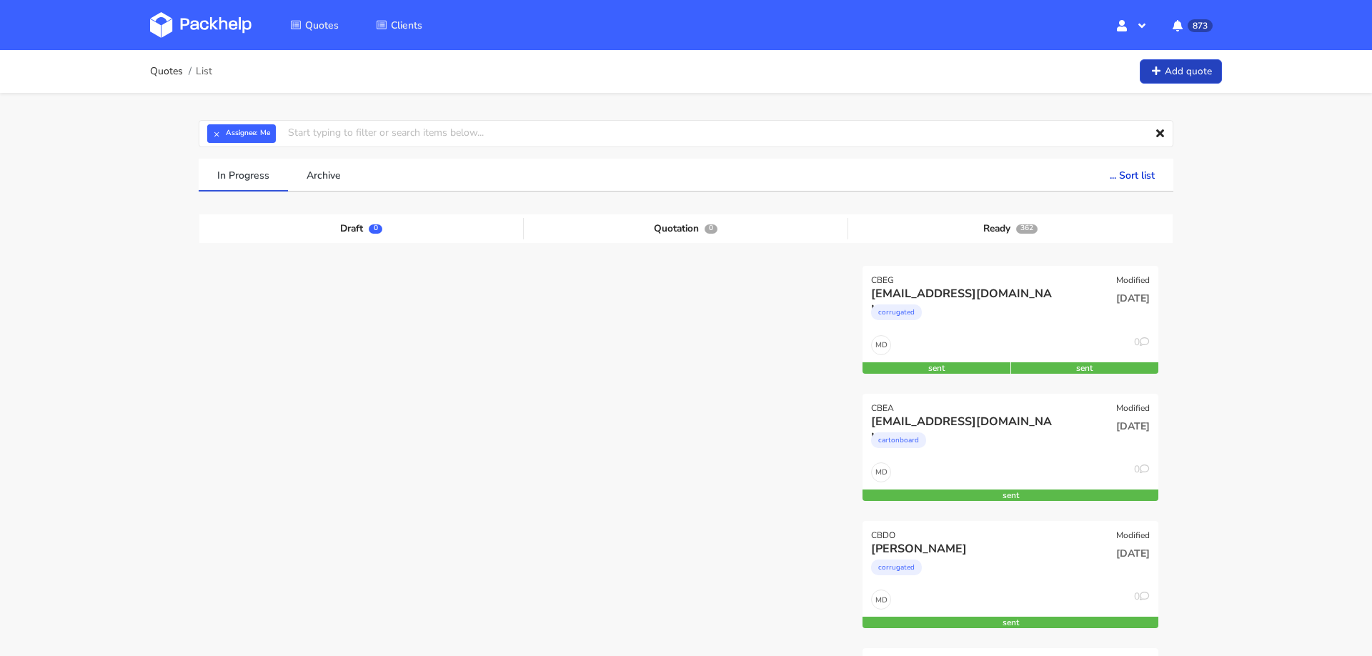
click at [1182, 71] on link "Add quote" at bounding box center [1181, 71] width 82 height 25
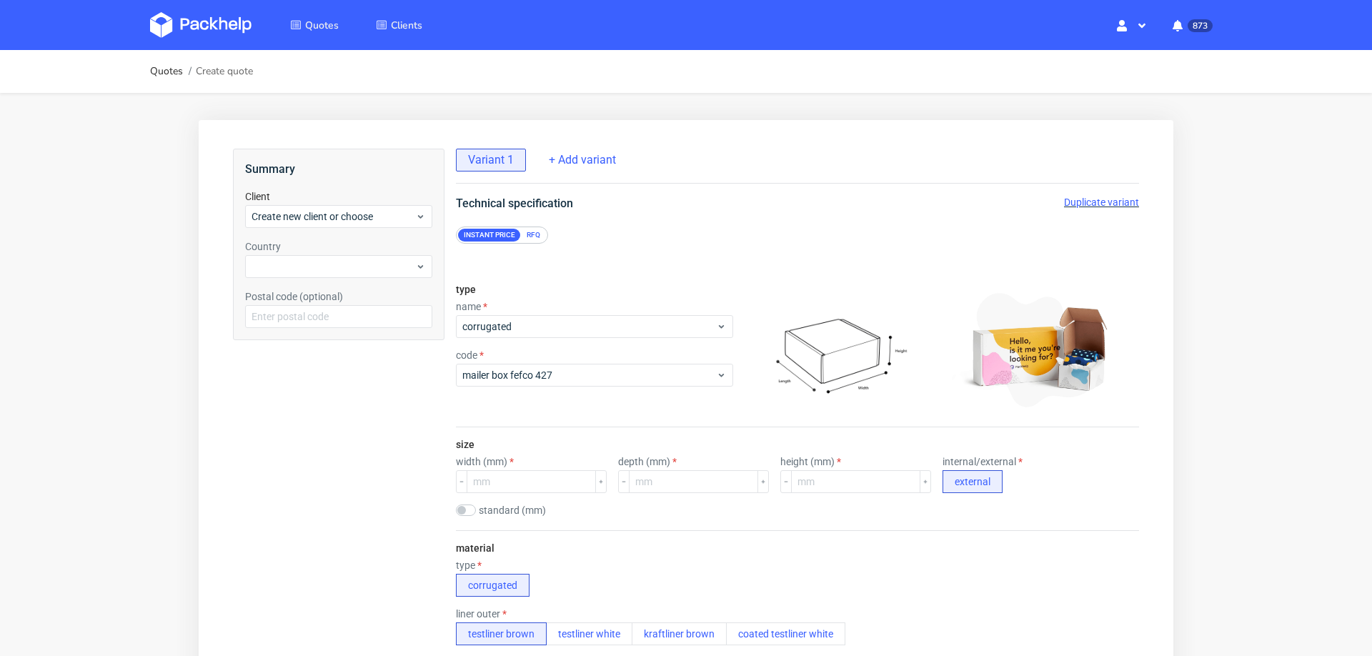
scroll to position [5, 0]
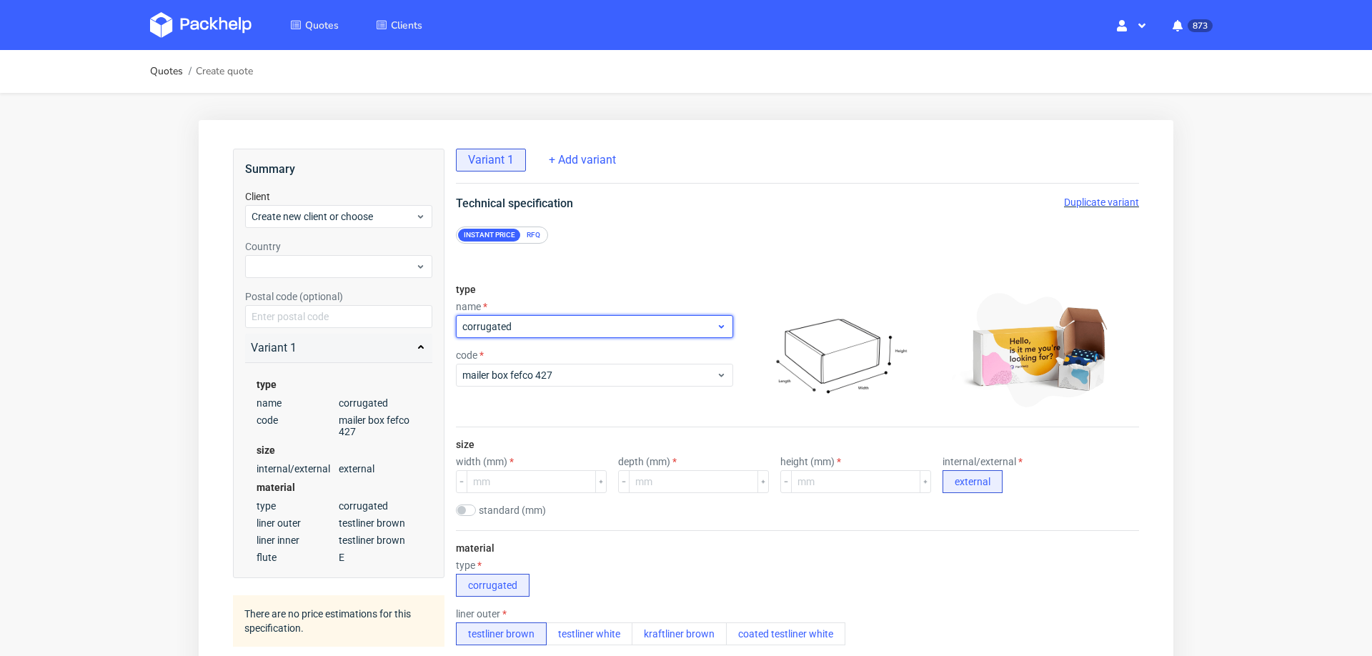
click at [602, 321] on span "corrugated" at bounding box center [589, 327] width 254 height 14
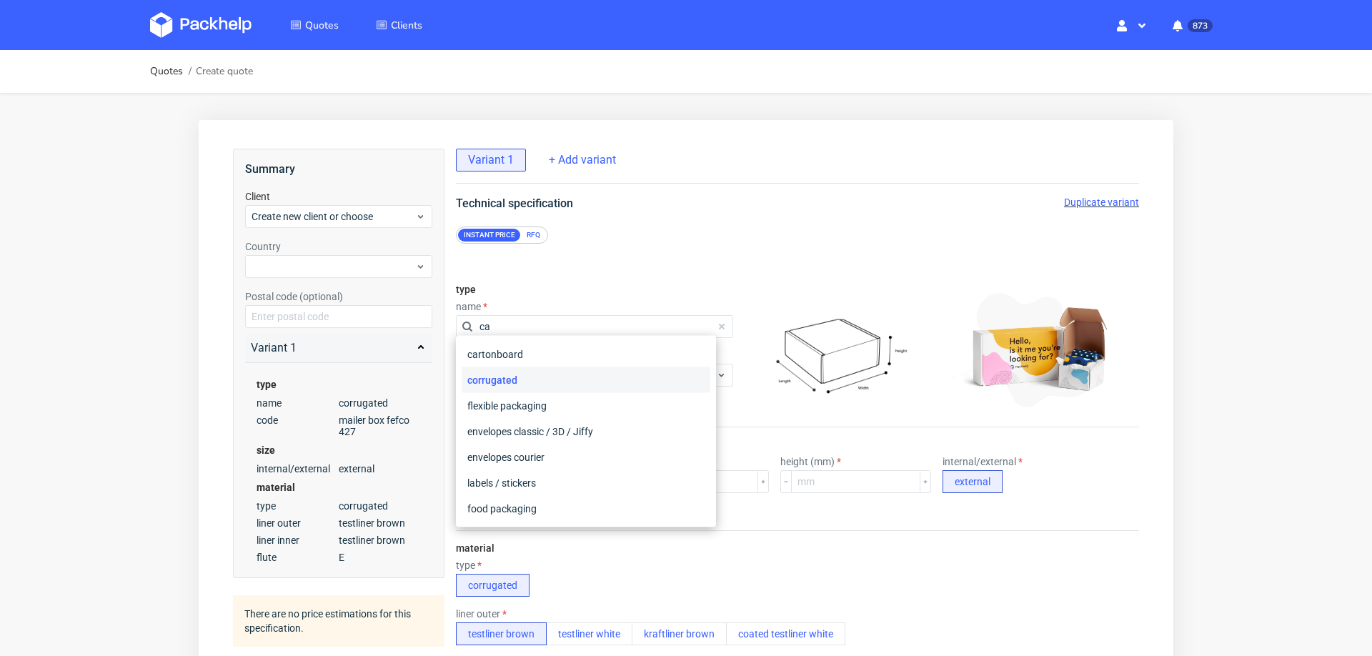
type input "car"
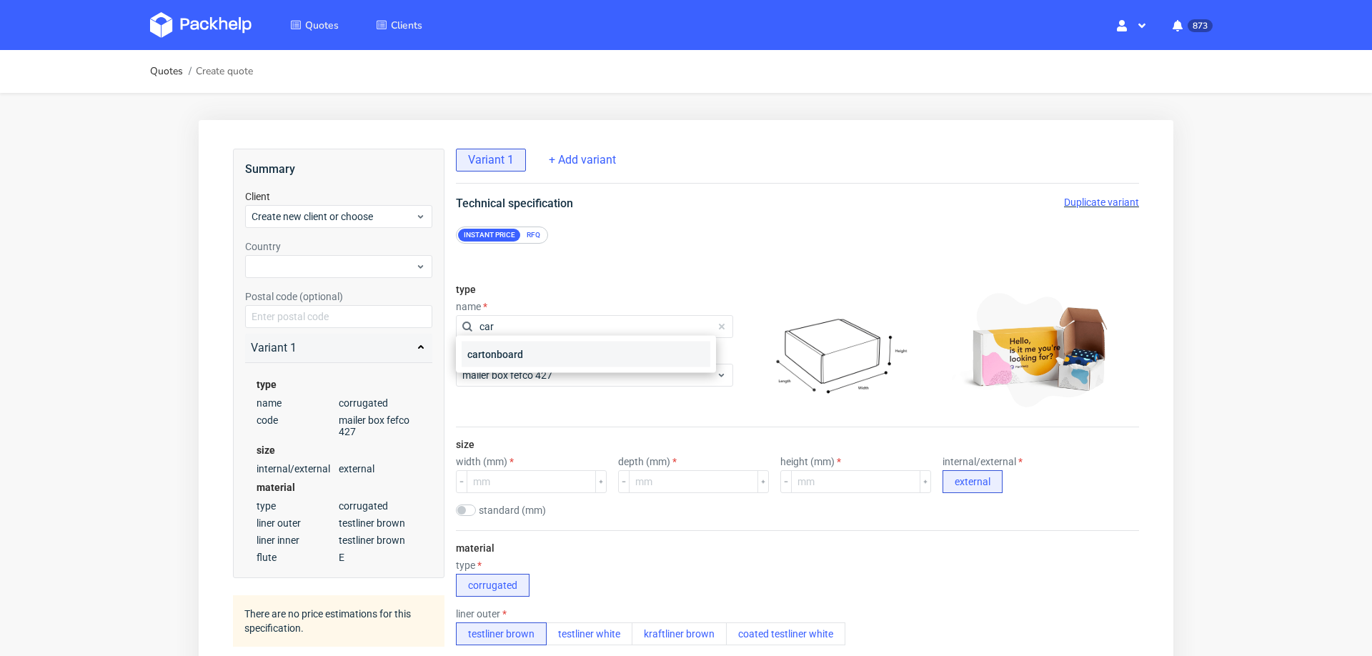
click at [533, 361] on div "cartonboard" at bounding box center [586, 355] width 249 height 26
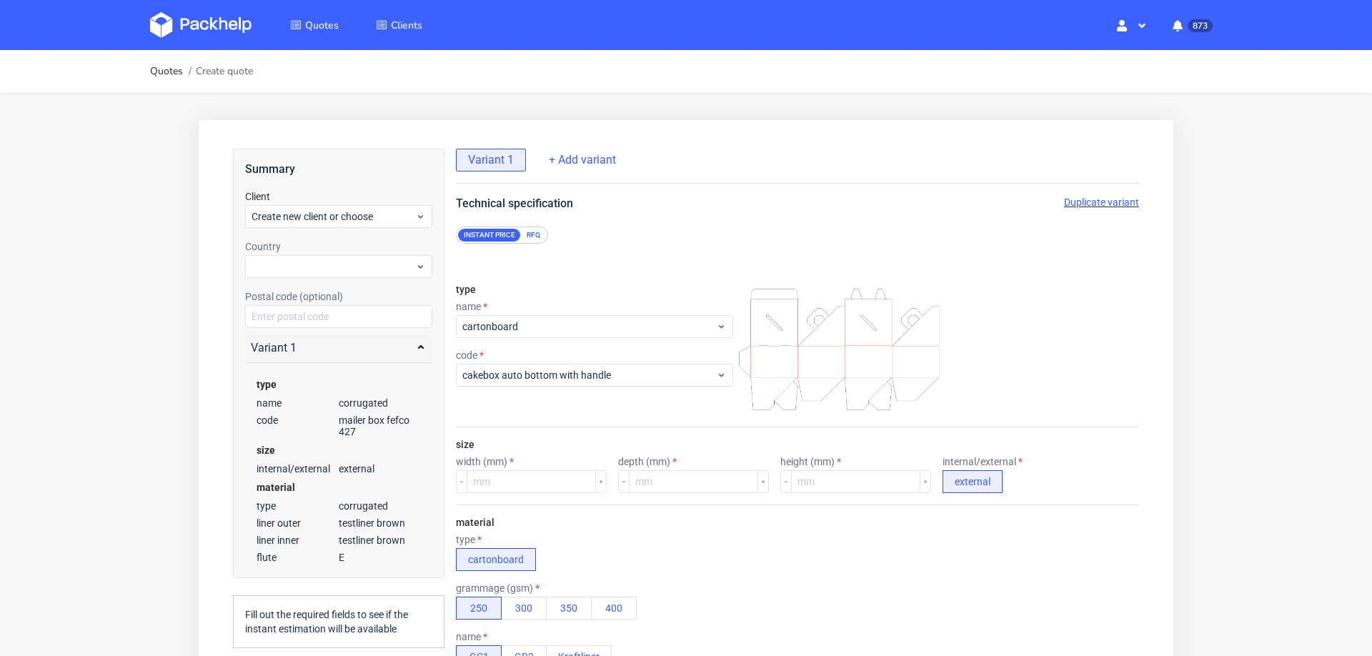
scroll to position [0, 0]
click at [532, 373] on span "cakebox auto bottom with handle" at bounding box center [589, 375] width 254 height 14
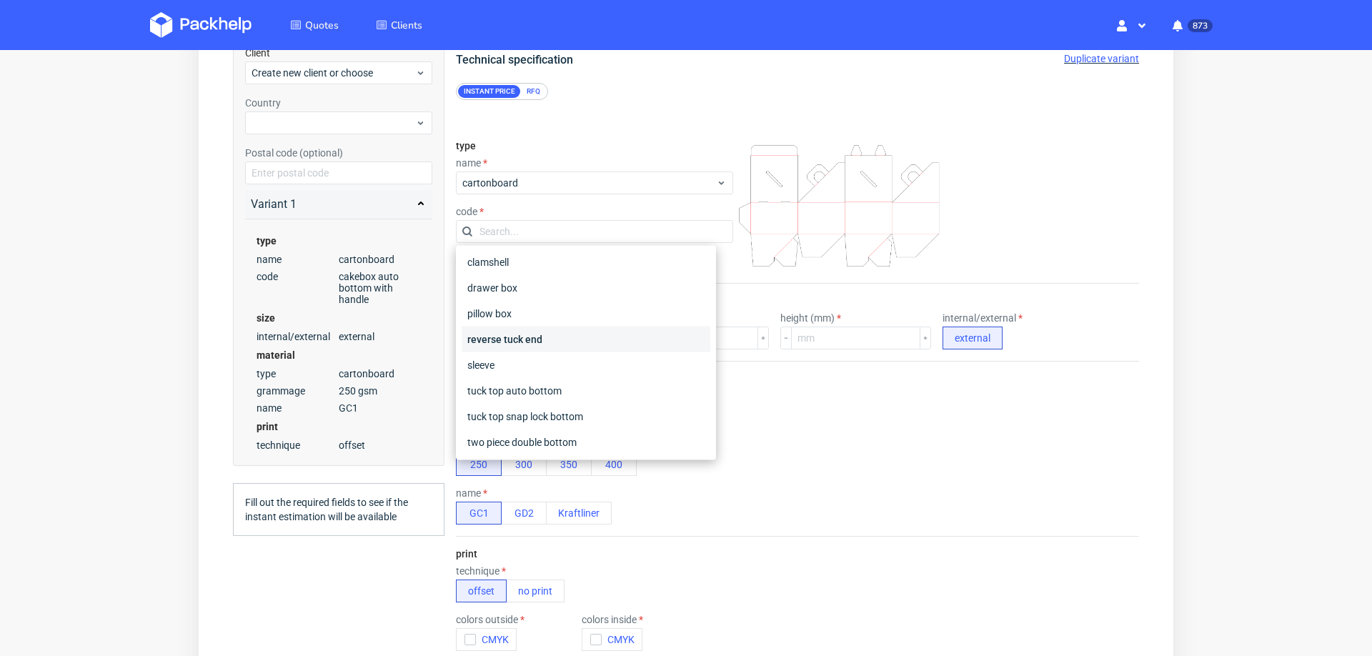
scroll to position [139, 0]
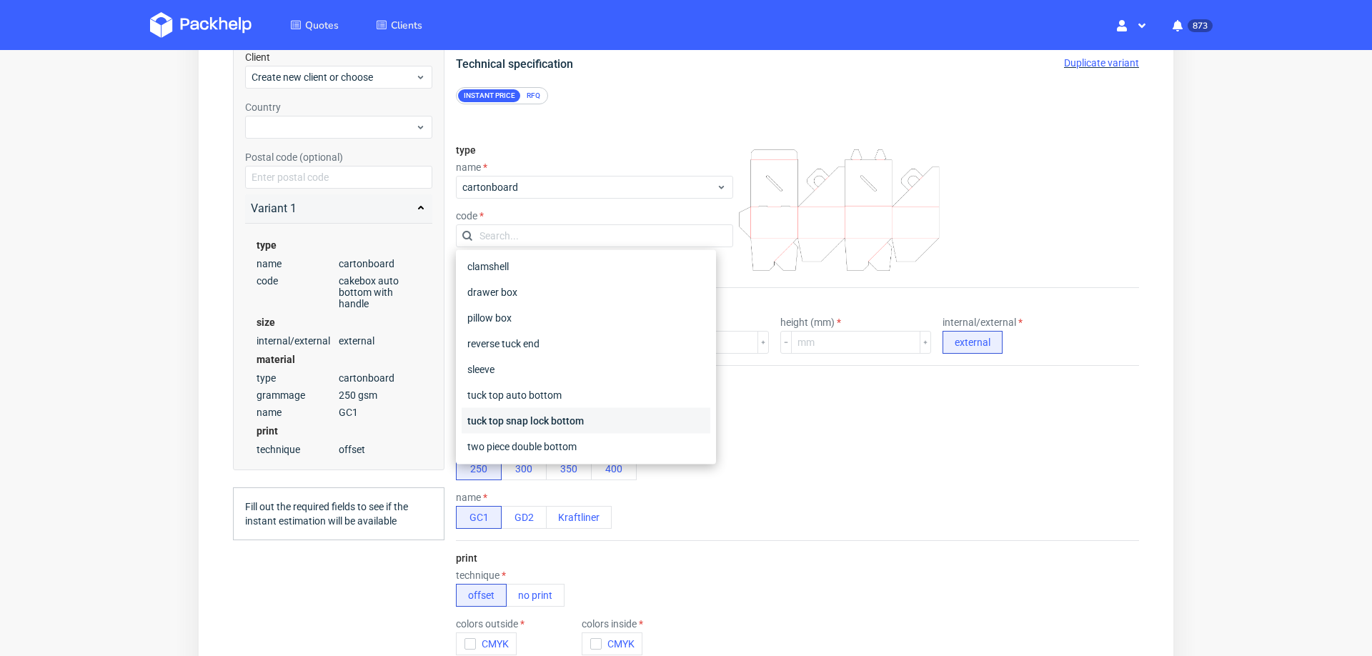
click at [538, 417] on div "tuck top snap lock bottom" at bounding box center [586, 421] width 249 height 26
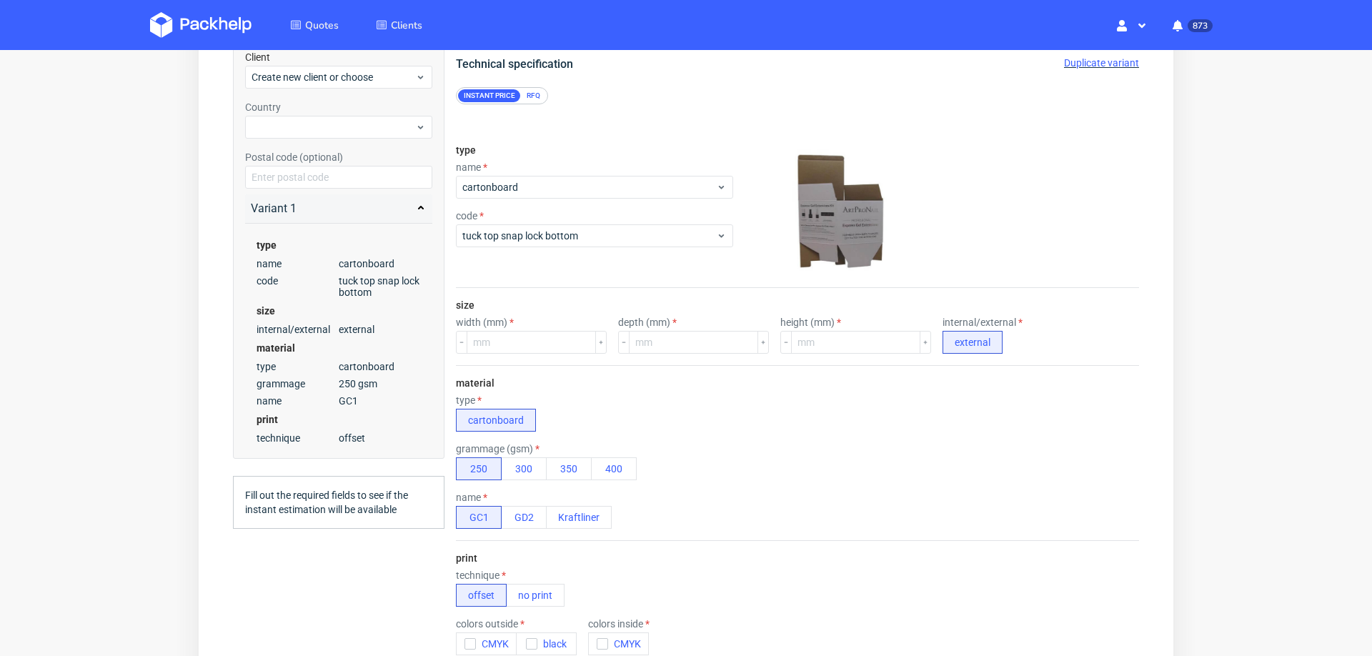
scroll to position [6, 0]
click at [530, 512] on button "GD2" at bounding box center [524, 517] width 46 height 23
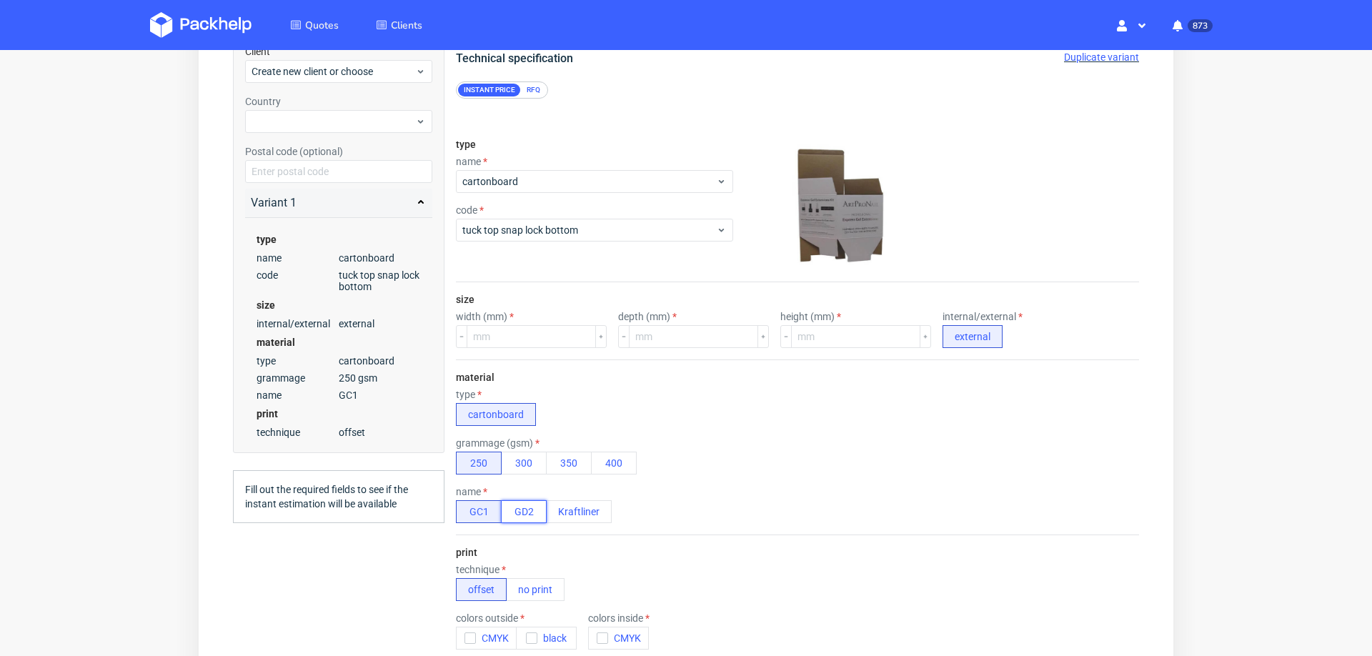
scroll to position [0, 0]
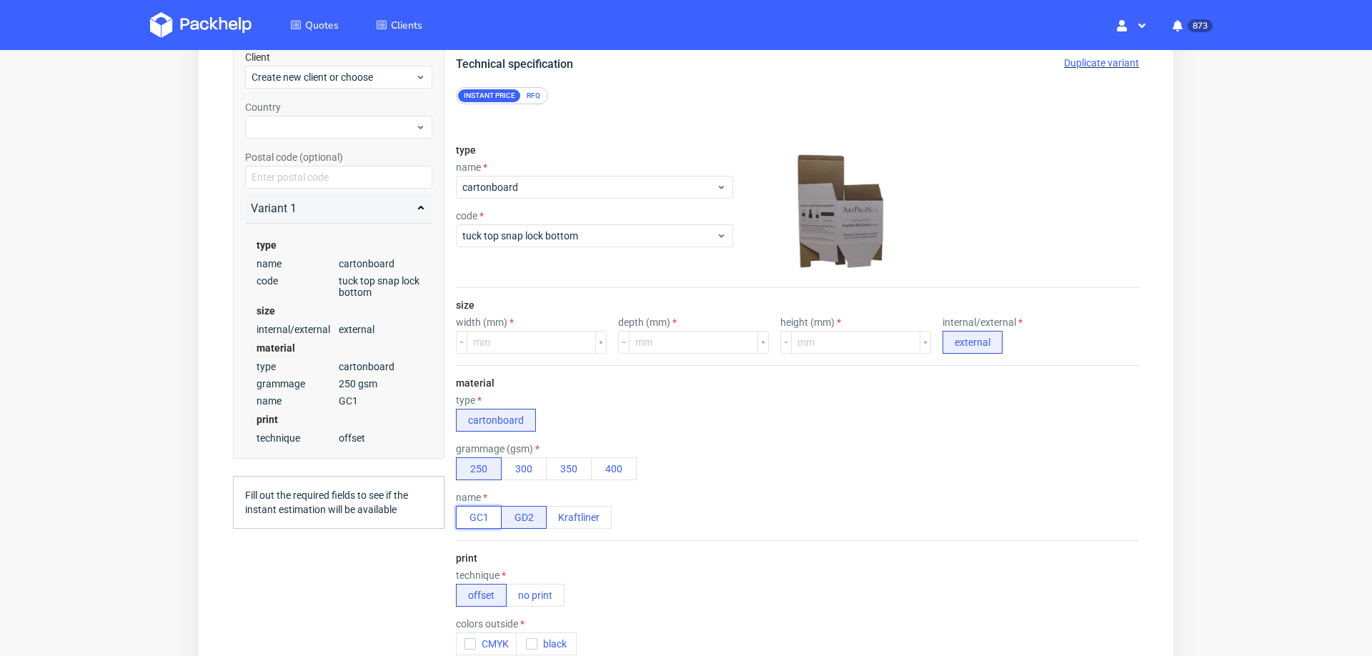
click at [490, 513] on button "GC1" at bounding box center [479, 517] width 46 height 23
click at [522, 507] on button "GD2" at bounding box center [524, 517] width 46 height 23
click at [474, 514] on button "GC1" at bounding box center [479, 517] width 46 height 23
click at [539, 339] on input "number" at bounding box center [531, 342] width 129 height 23
type input "65"
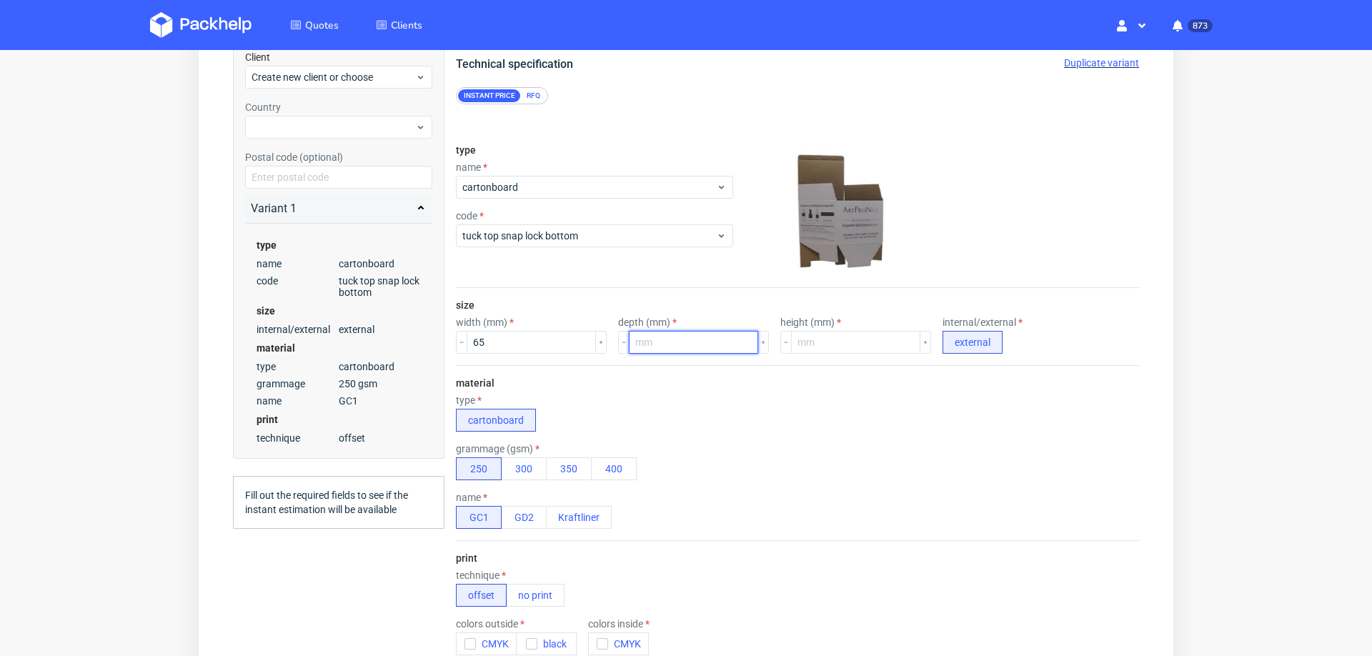
click at [655, 343] on input "number" at bounding box center [693, 342] width 129 height 23
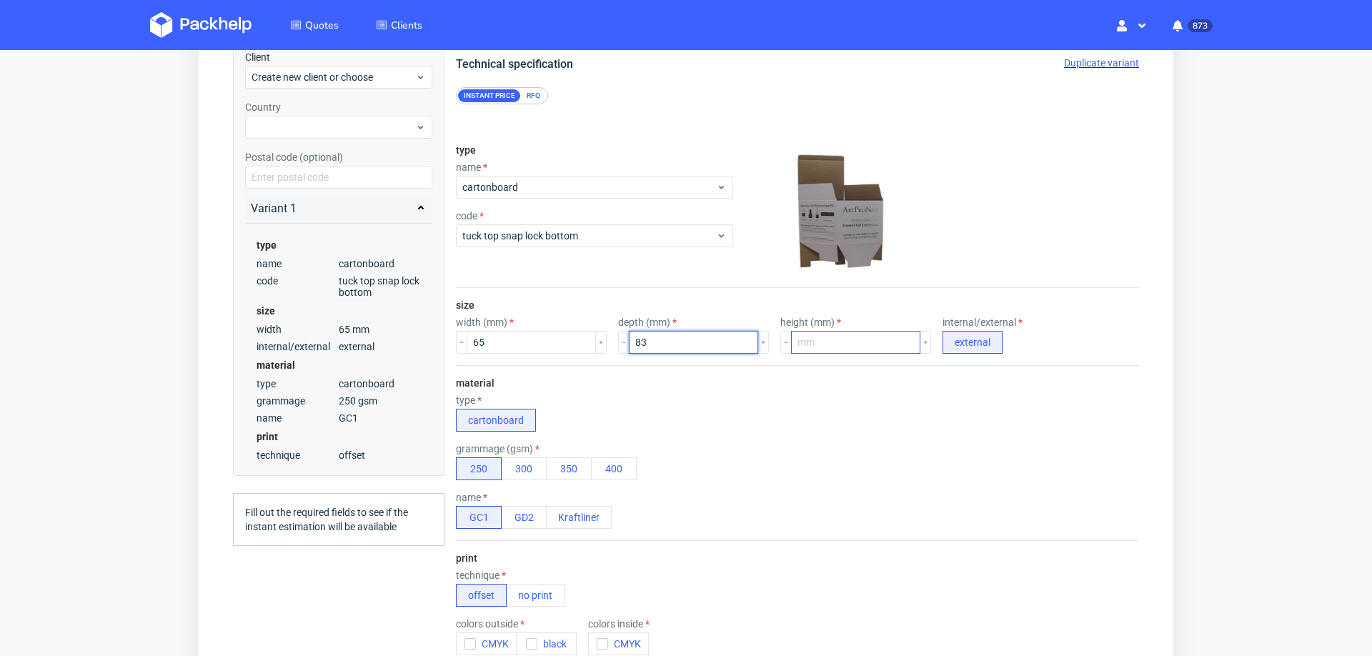
type input "83"
click at [793, 346] on input "number" at bounding box center [855, 342] width 129 height 23
type input "25"
click at [791, 426] on div "type cartonboard" at bounding box center [797, 413] width 683 height 37
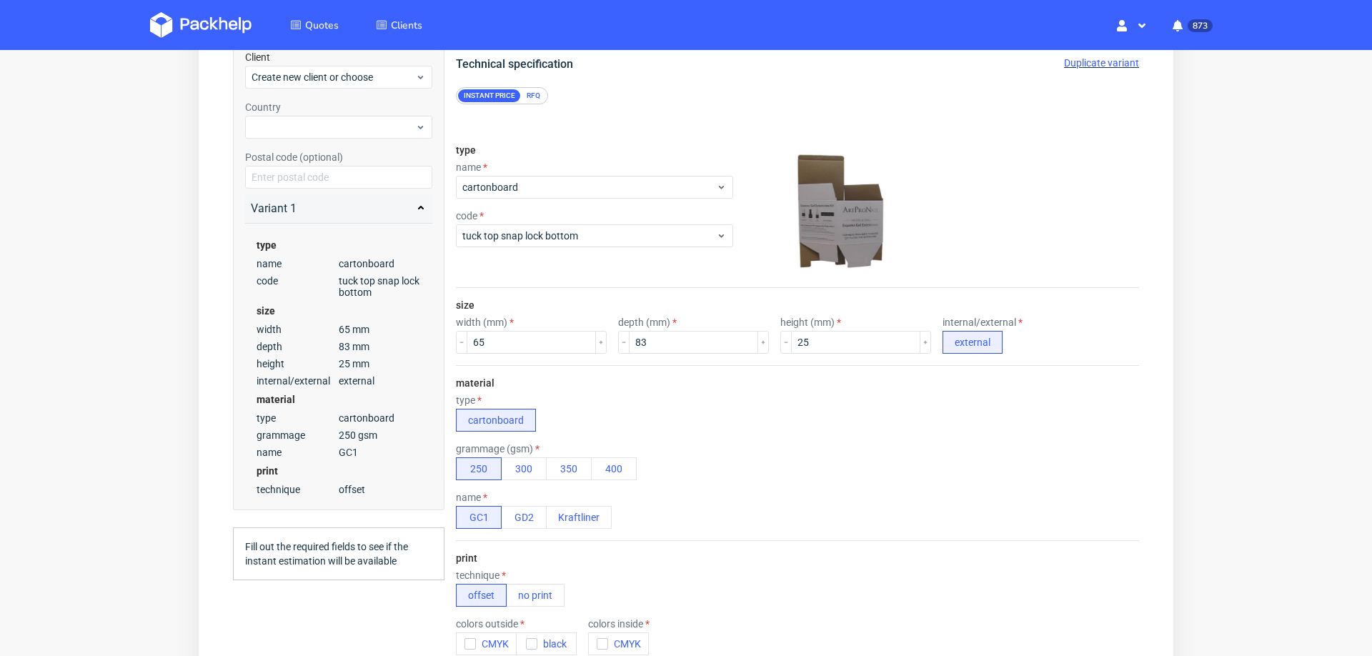
scroll to position [6, 0]
click at [525, 462] on button "300" at bounding box center [524, 468] width 46 height 23
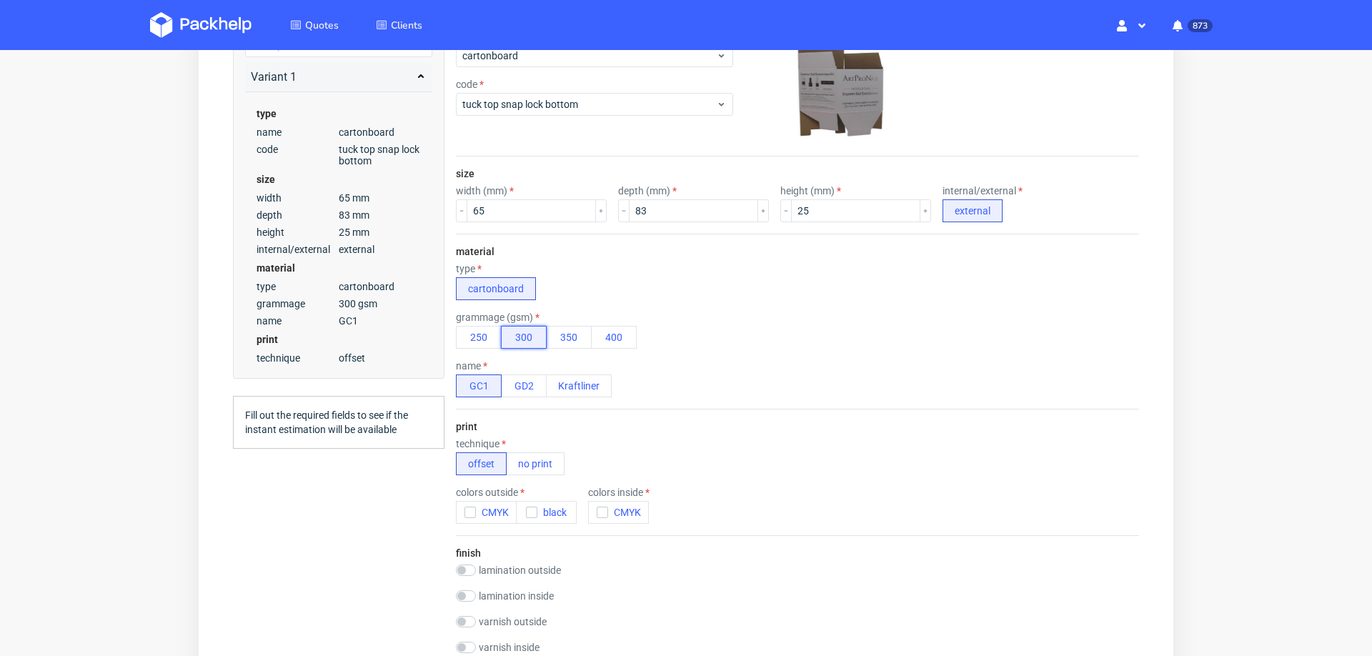
scroll to position [284, 0]
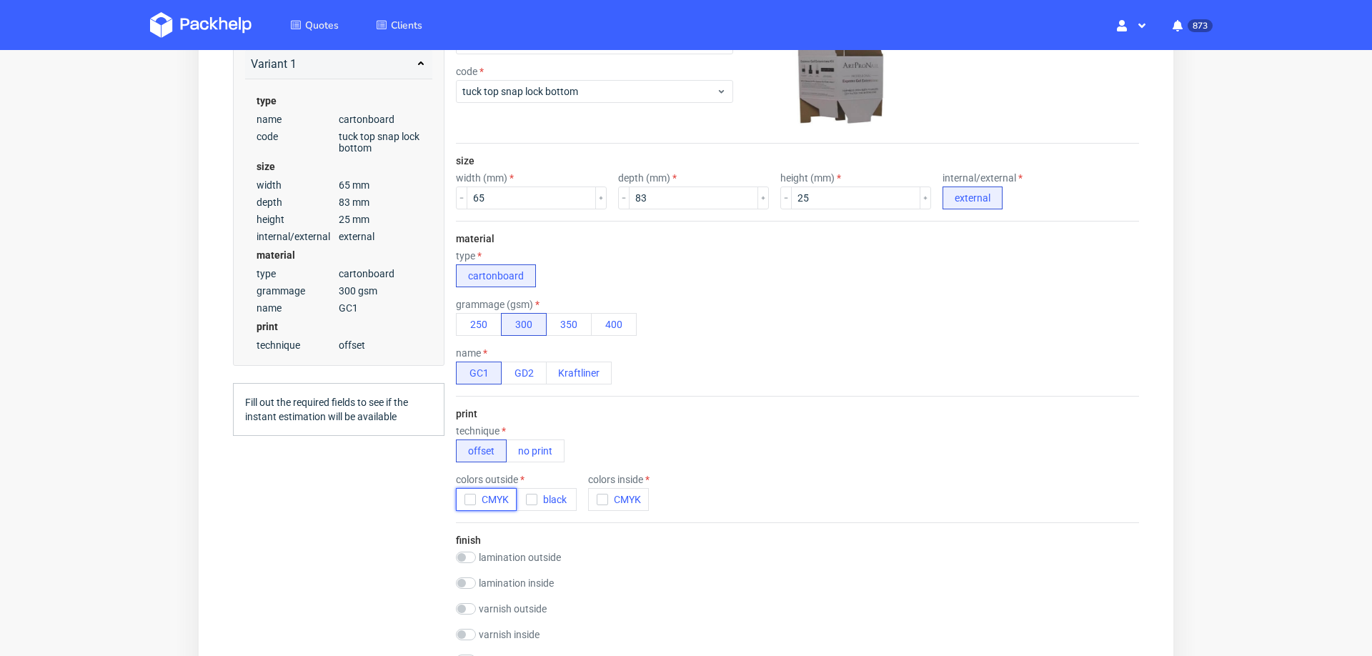
click at [473, 495] on icon "button" at bounding box center [470, 500] width 10 height 10
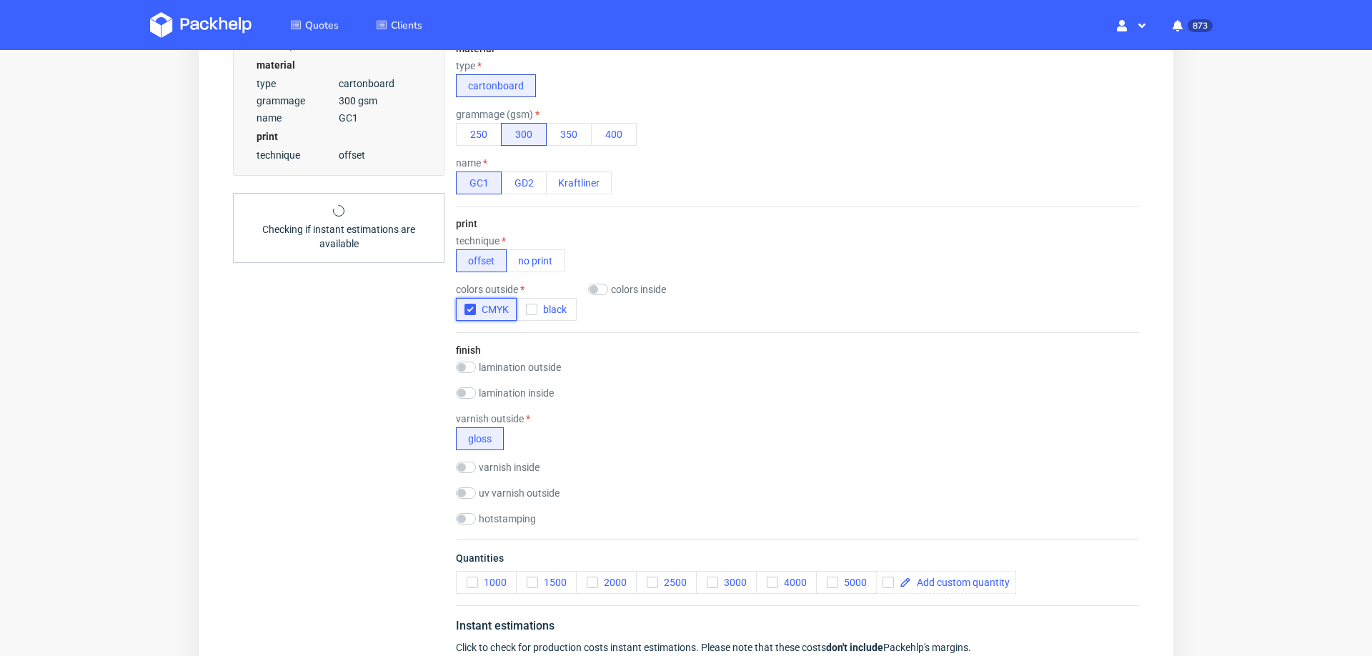
scroll to position [515, 0]
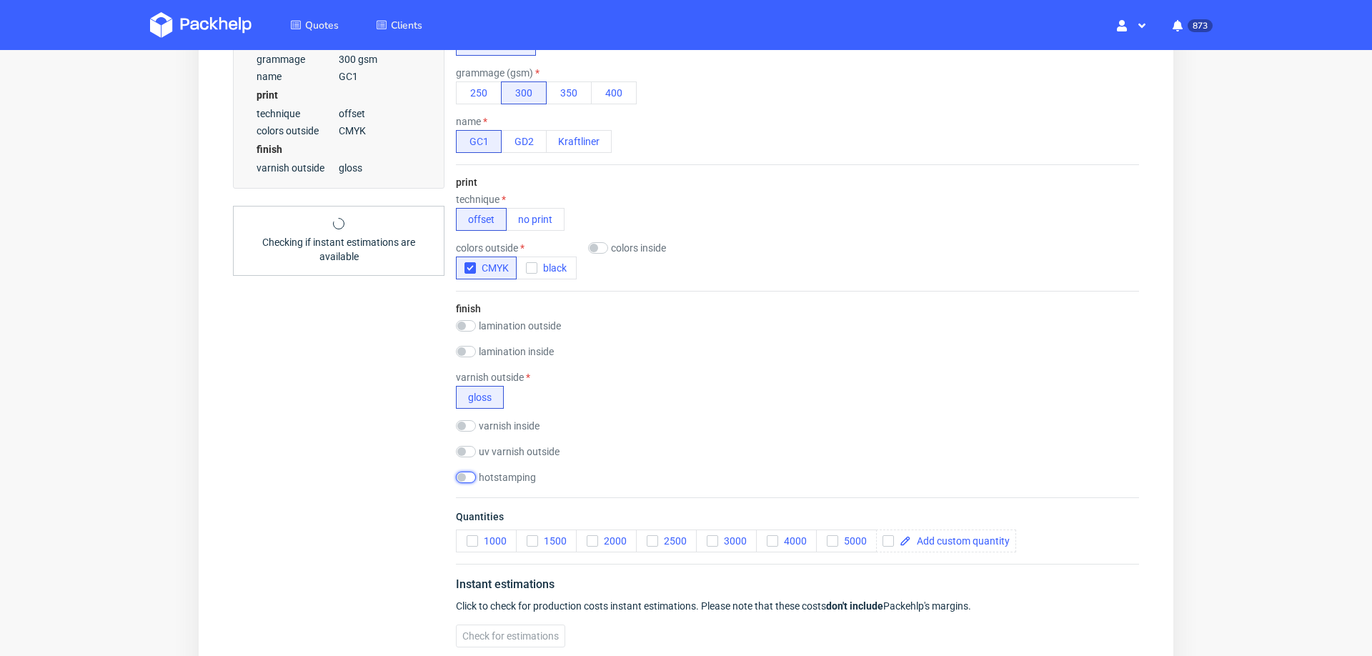
click at [470, 472] on input "checkbox" at bounding box center [466, 477] width 20 height 11
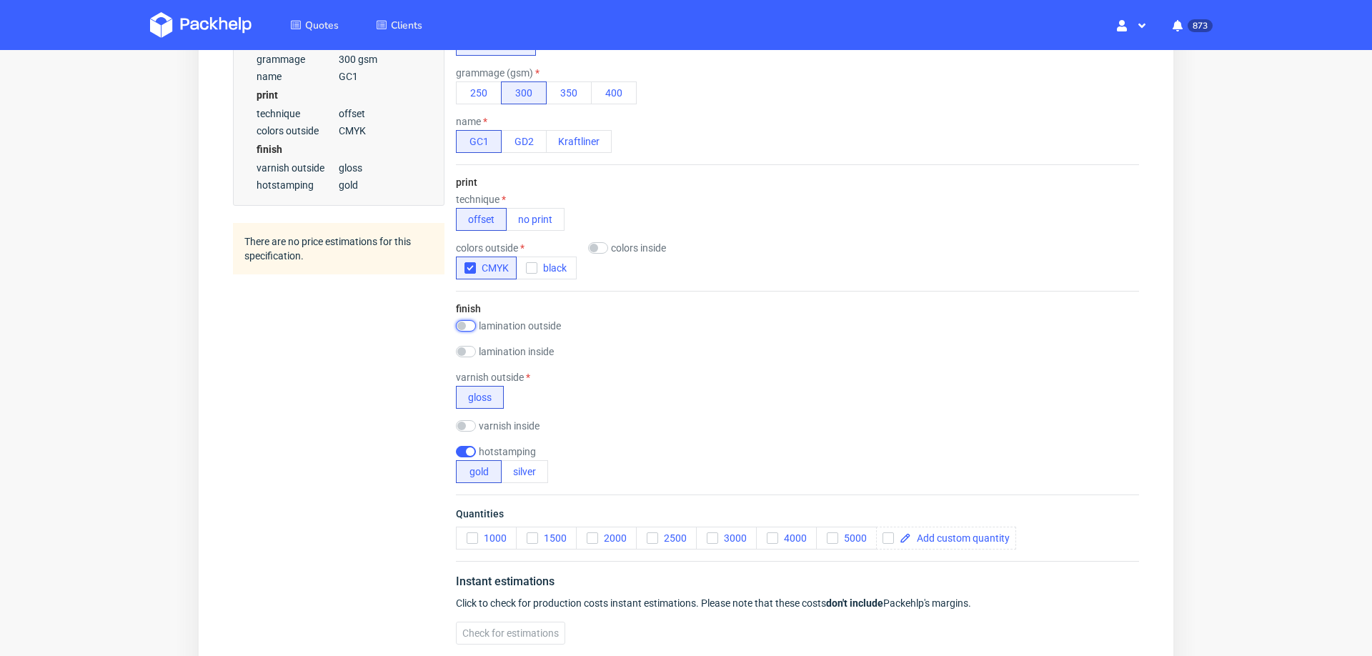
click at [465, 320] on input "checkbox" at bounding box center [466, 325] width 20 height 11
checkbox input "true"
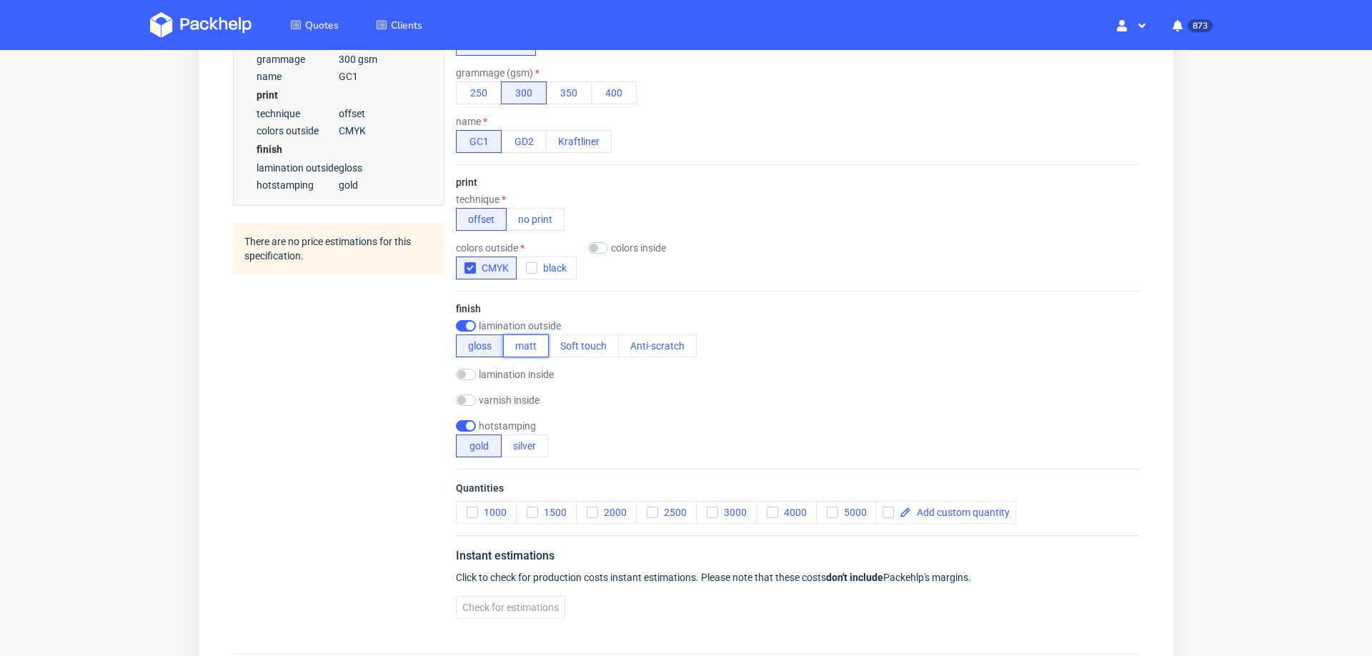
click at [528, 341] on button "matt" at bounding box center [526, 346] width 46 height 23
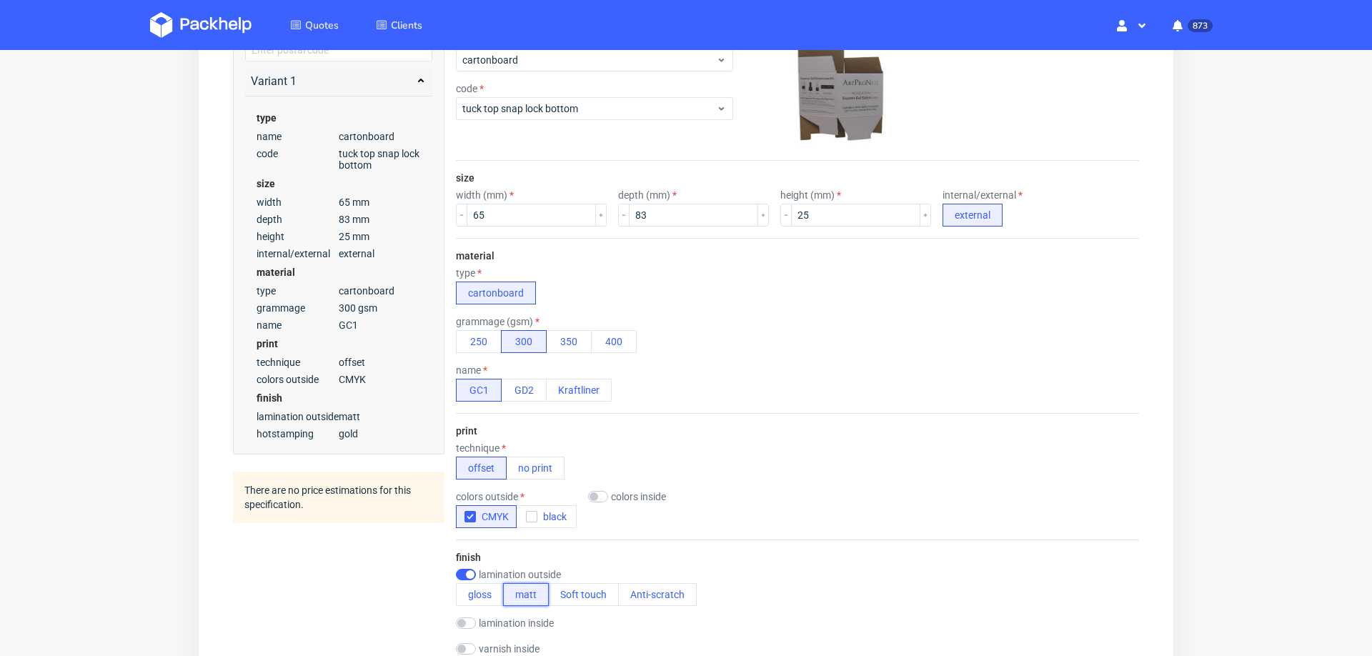
scroll to position [266, 0]
click at [515, 215] on input "65" at bounding box center [531, 215] width 129 height 23
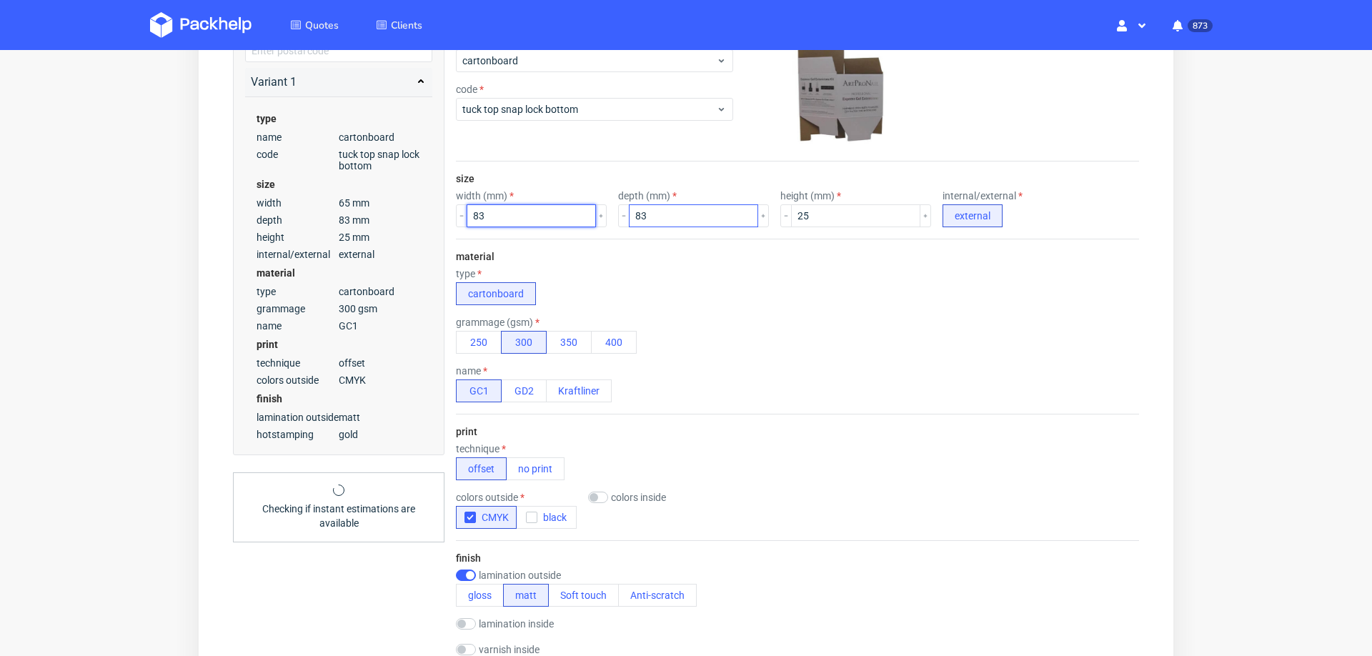
type input "83"
click at [646, 216] on input "83" at bounding box center [693, 215] width 129 height 23
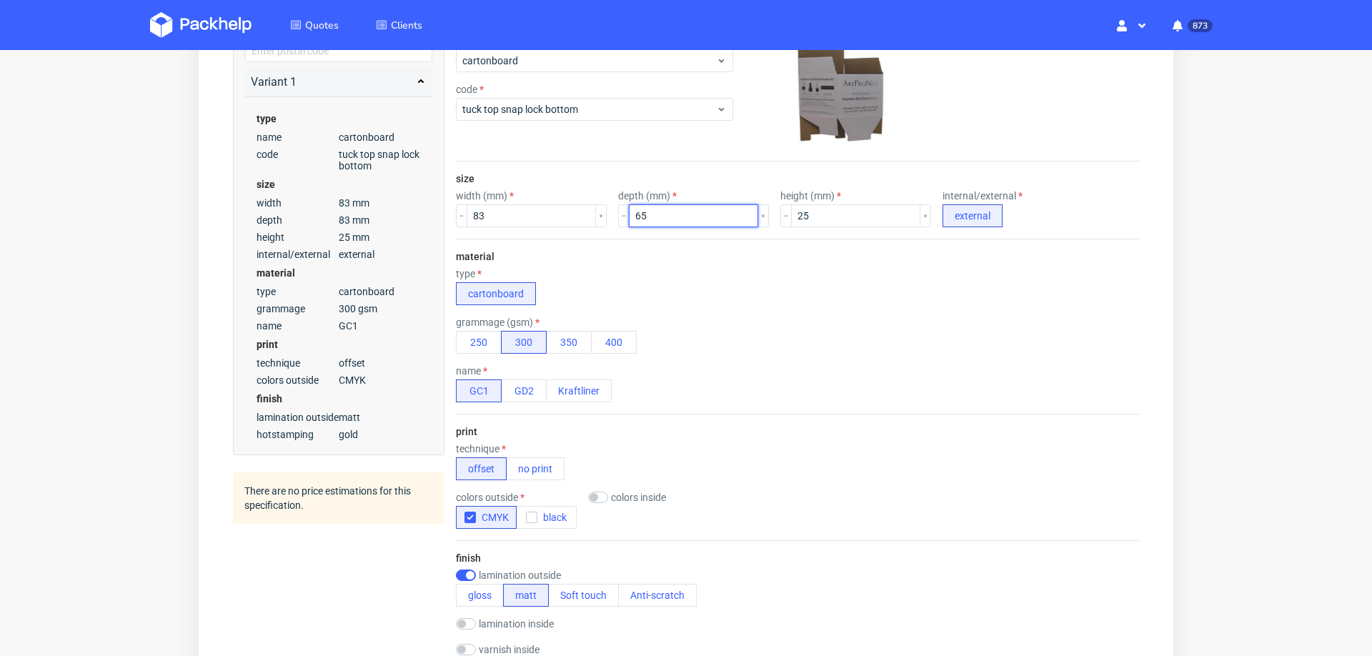
type input "65"
click at [855, 359] on div "material type cartonboard grammage (gsm) 250 300 350 400 name GC1 GD2 Kraftliner" at bounding box center [797, 326] width 683 height 175
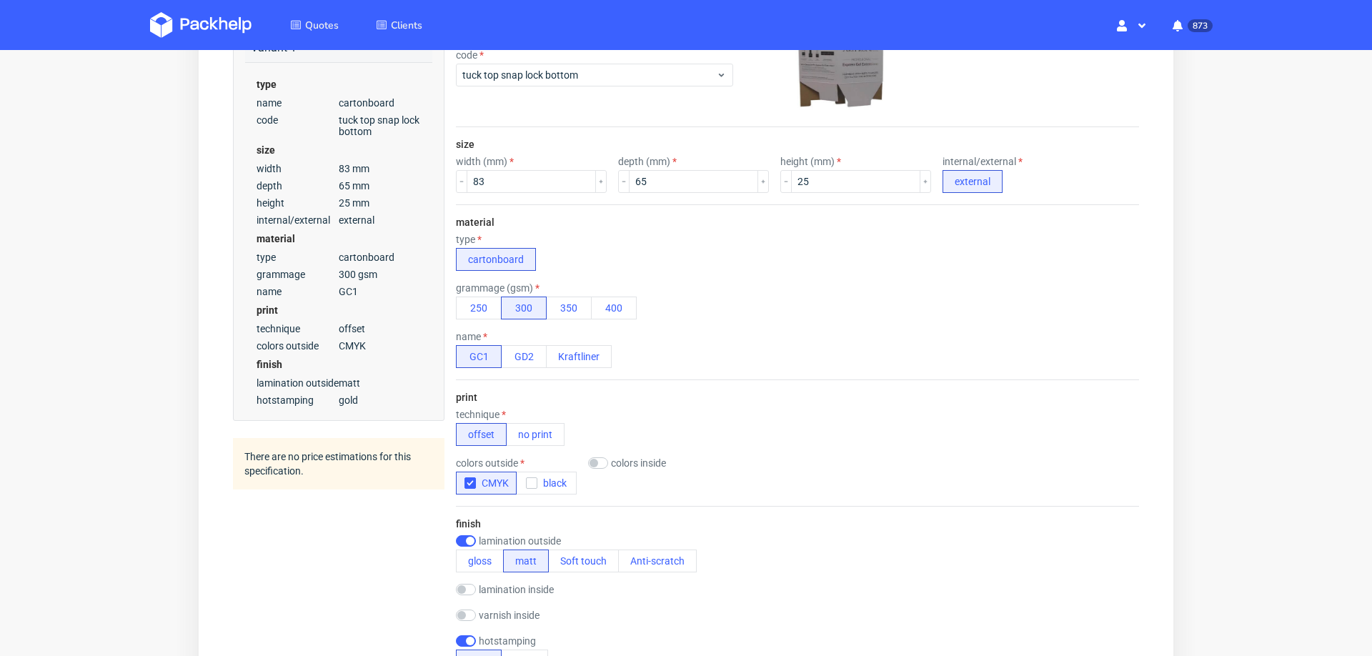
scroll to position [297, 0]
click at [526, 351] on button "GD2" at bounding box center [524, 360] width 46 height 23
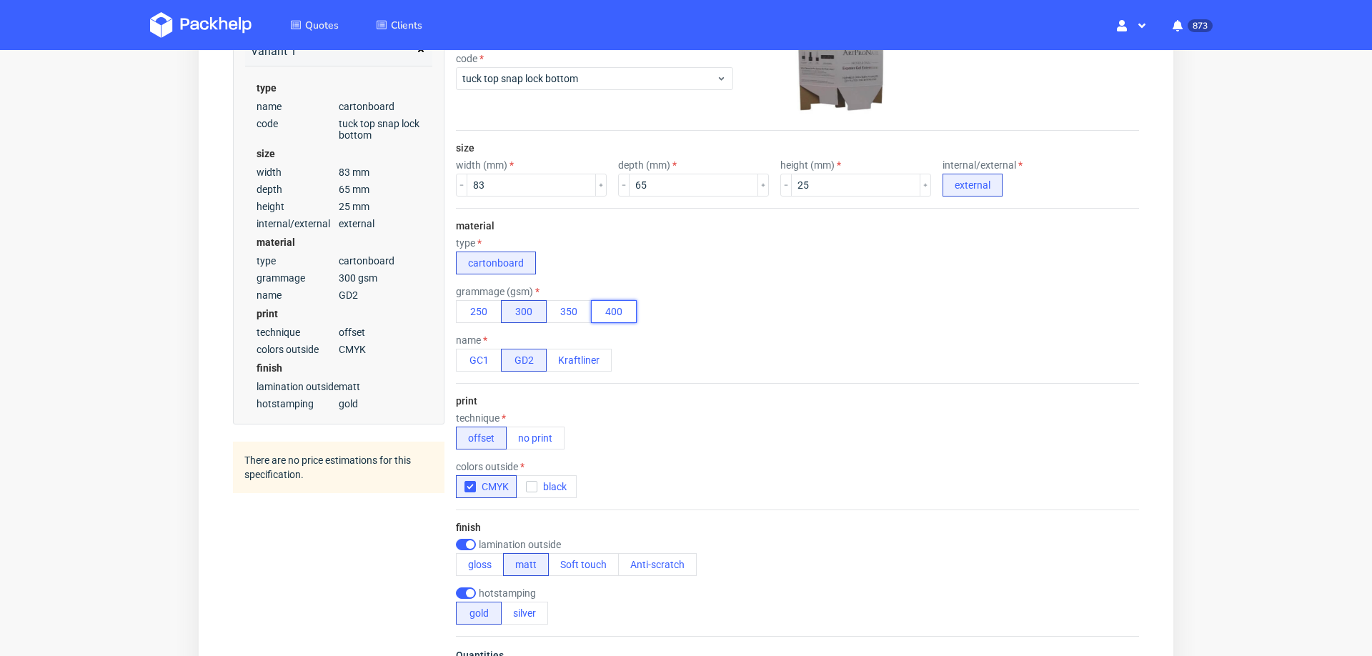
click at [608, 303] on button "400" at bounding box center [614, 311] width 46 height 23
click at [472, 369] on button "GC1" at bounding box center [479, 360] width 46 height 23
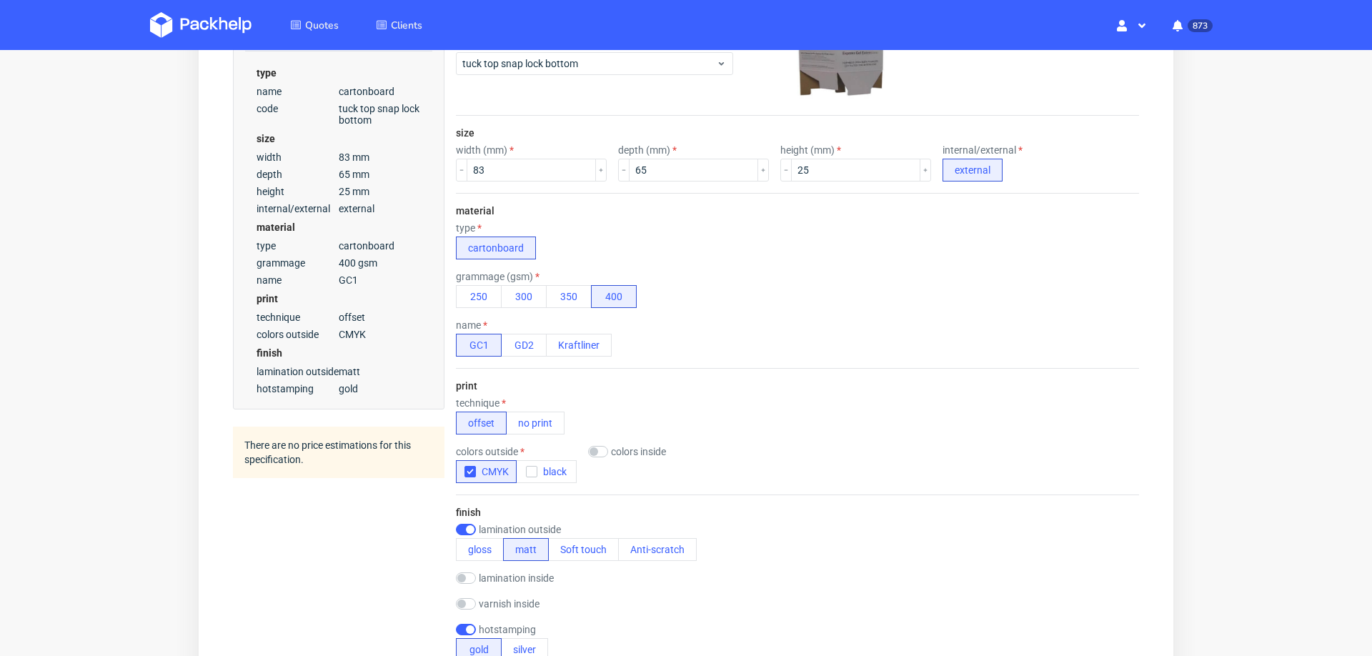
click at [565, 304] on div "material type cartonboard grammage (gsm) 250 300 350 400 name GC1 GD2 Kraftliner" at bounding box center [797, 280] width 683 height 175
click at [559, 294] on button "350" at bounding box center [569, 296] width 46 height 23
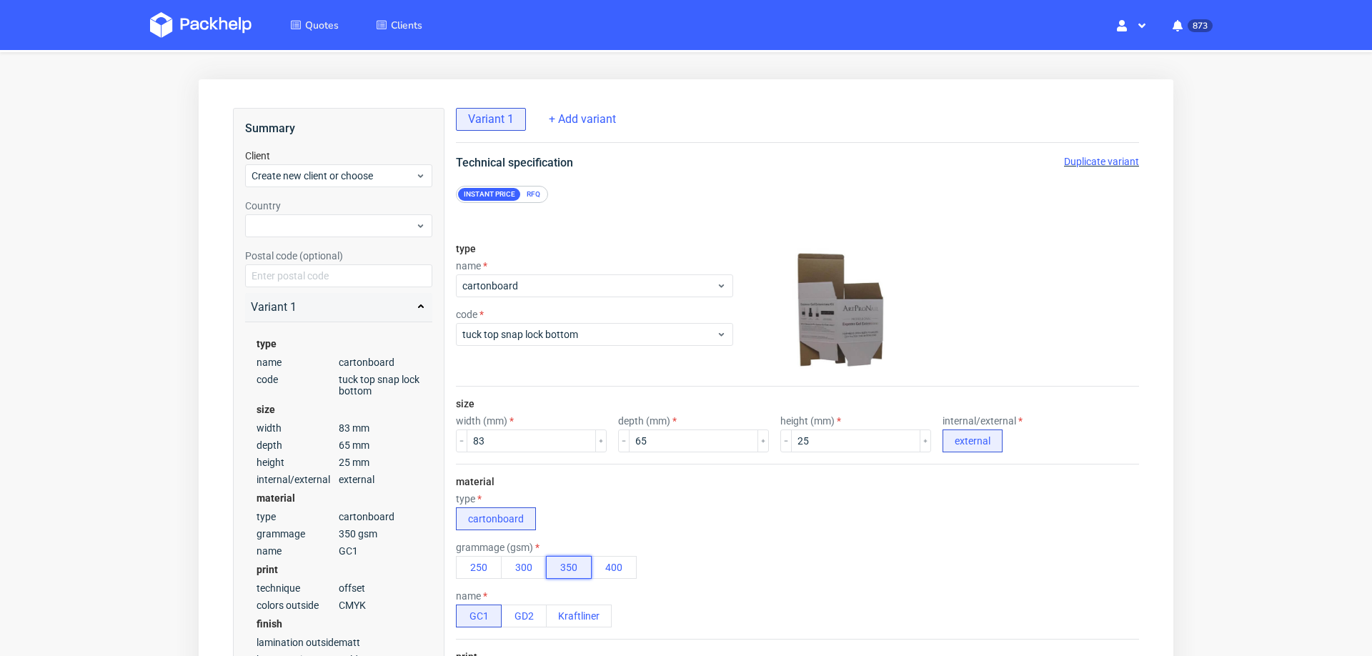
scroll to position [0, 0]
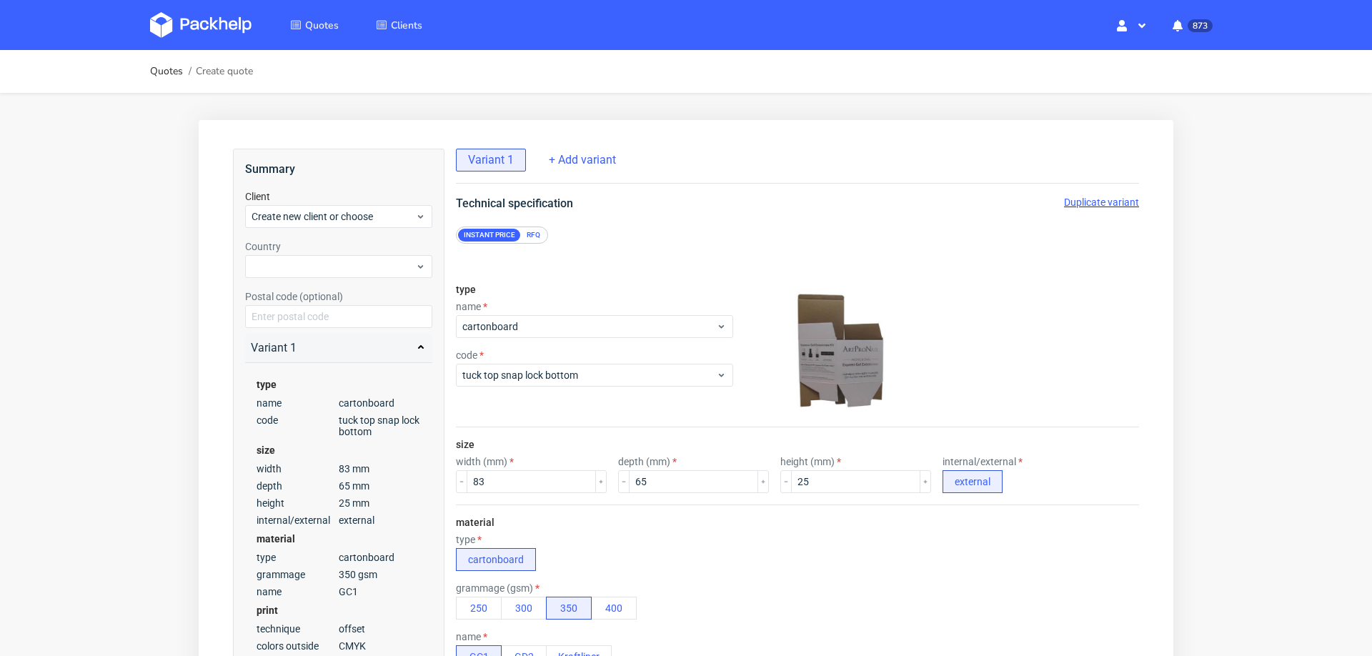
click at [536, 229] on div "RFQ" at bounding box center [533, 235] width 25 height 13
